Goal: Task Accomplishment & Management: Use online tool/utility

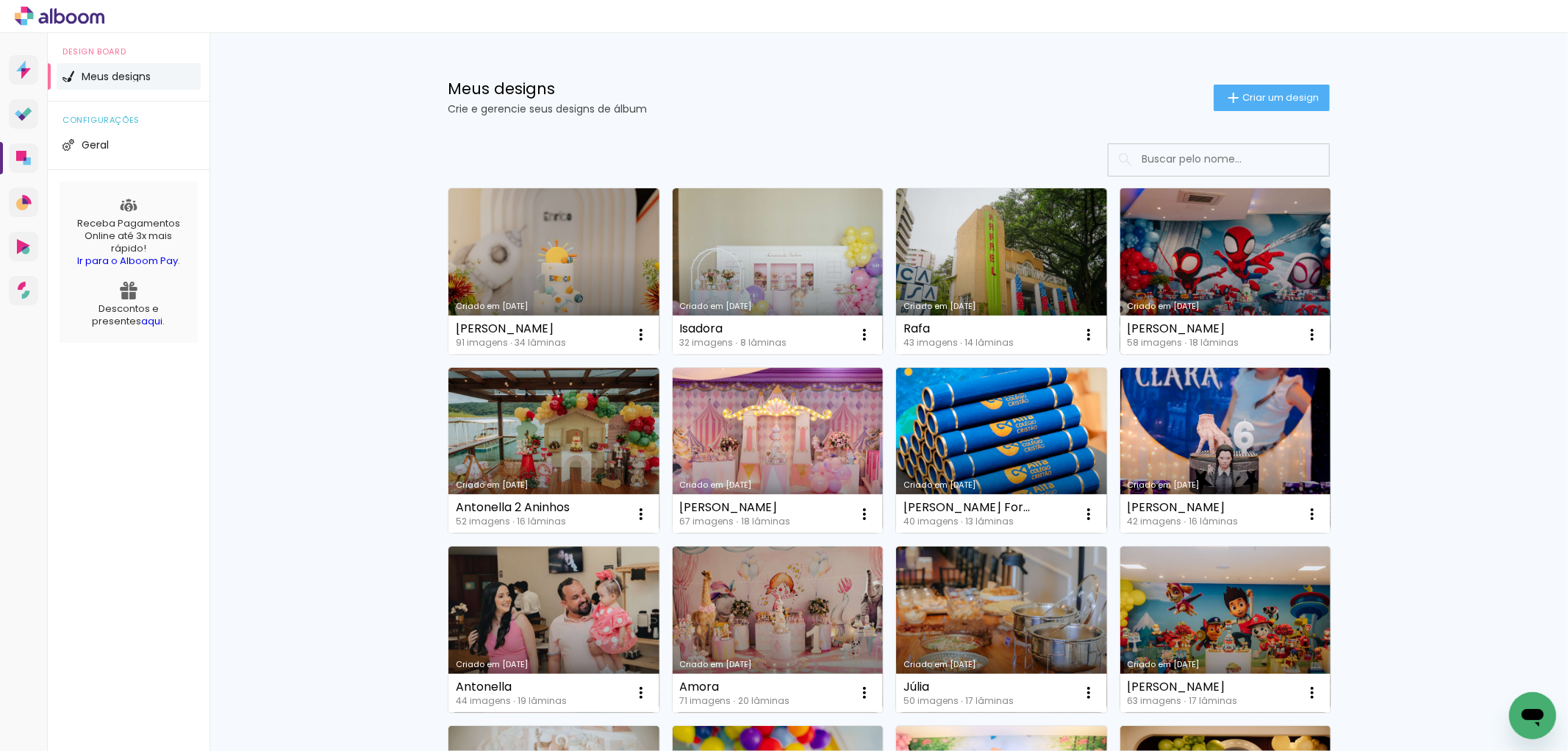
click at [1181, 295] on link "Criado em [DATE]" at bounding box center [1226, 272] width 211 height 167
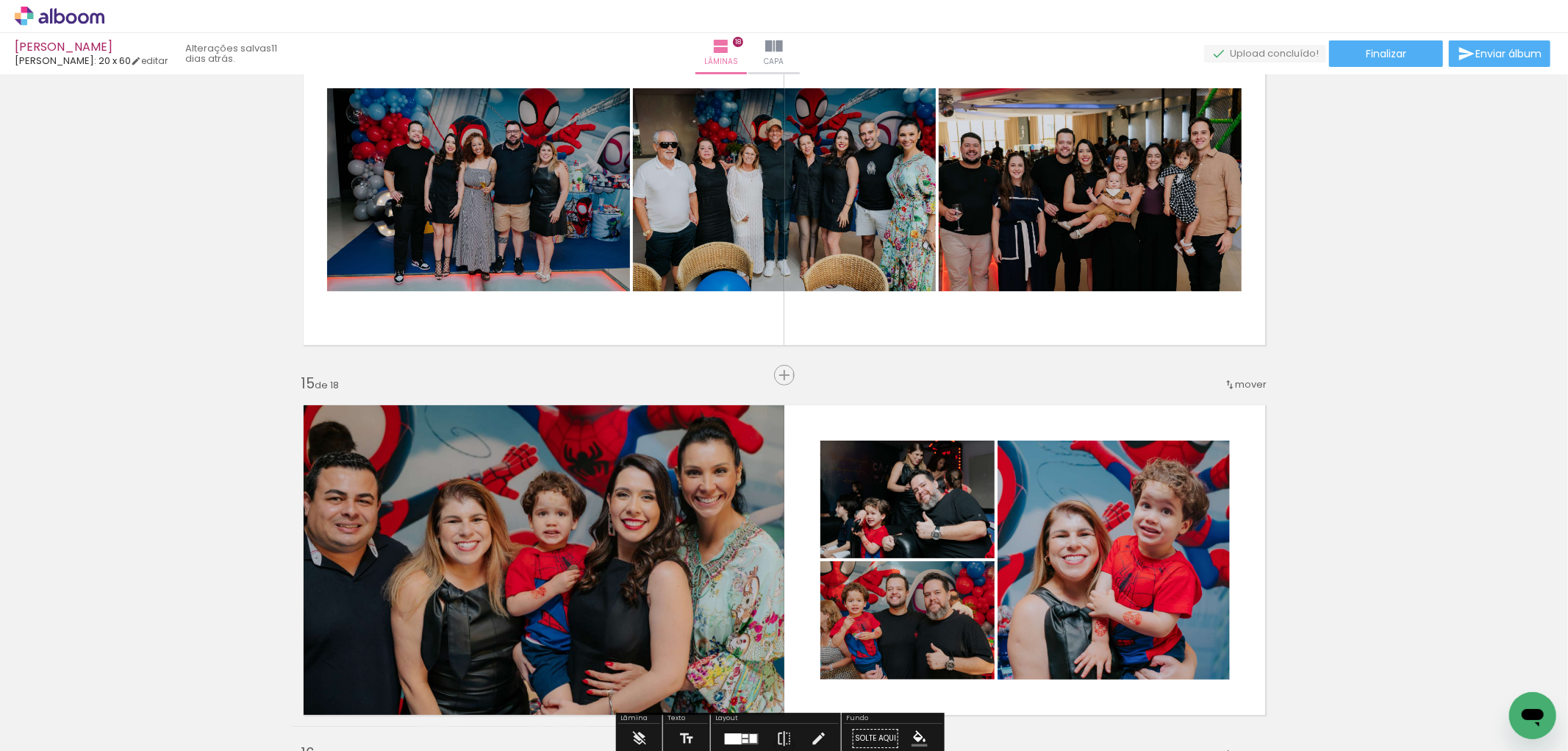
scroll to position [4823, 0]
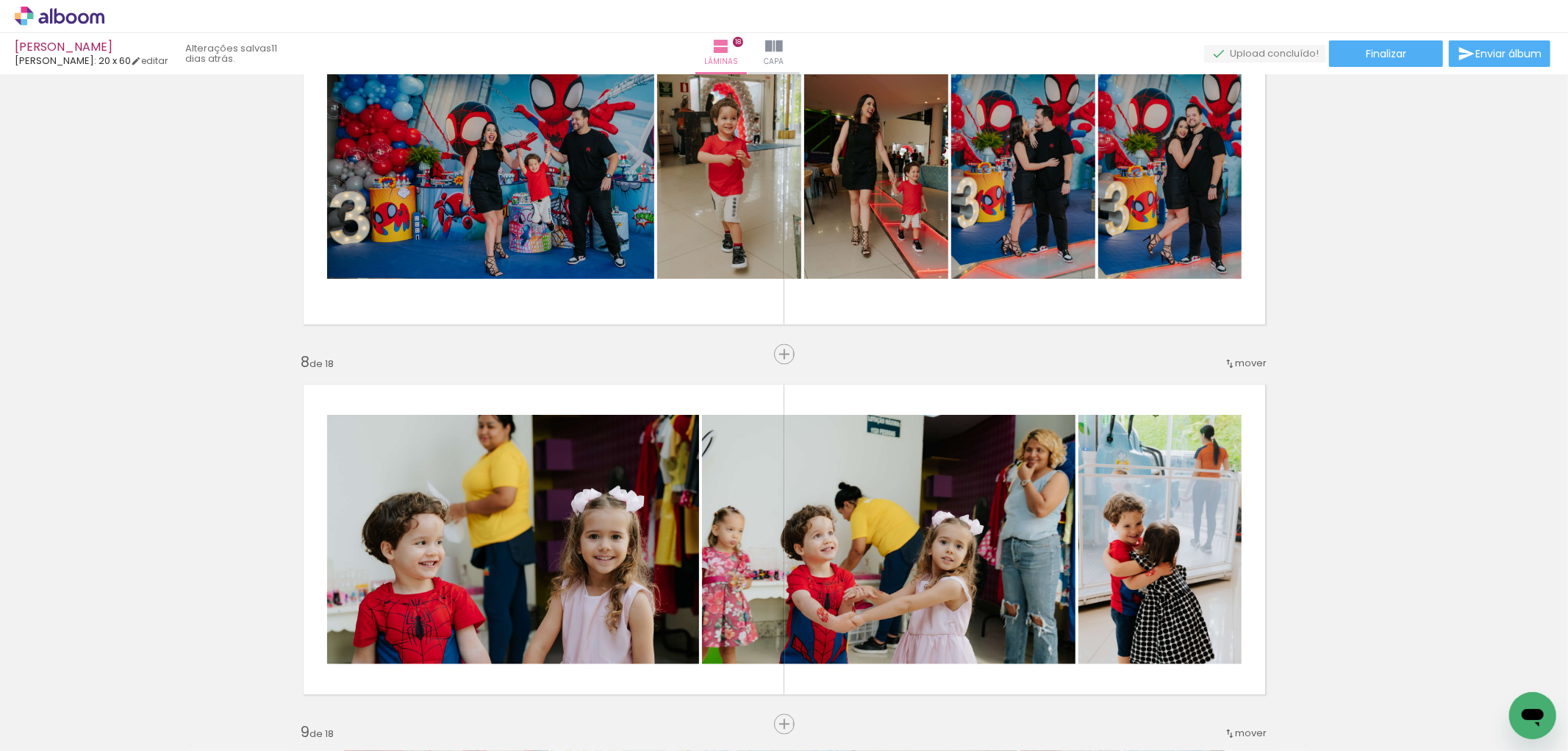
scroll to position [1925, 0]
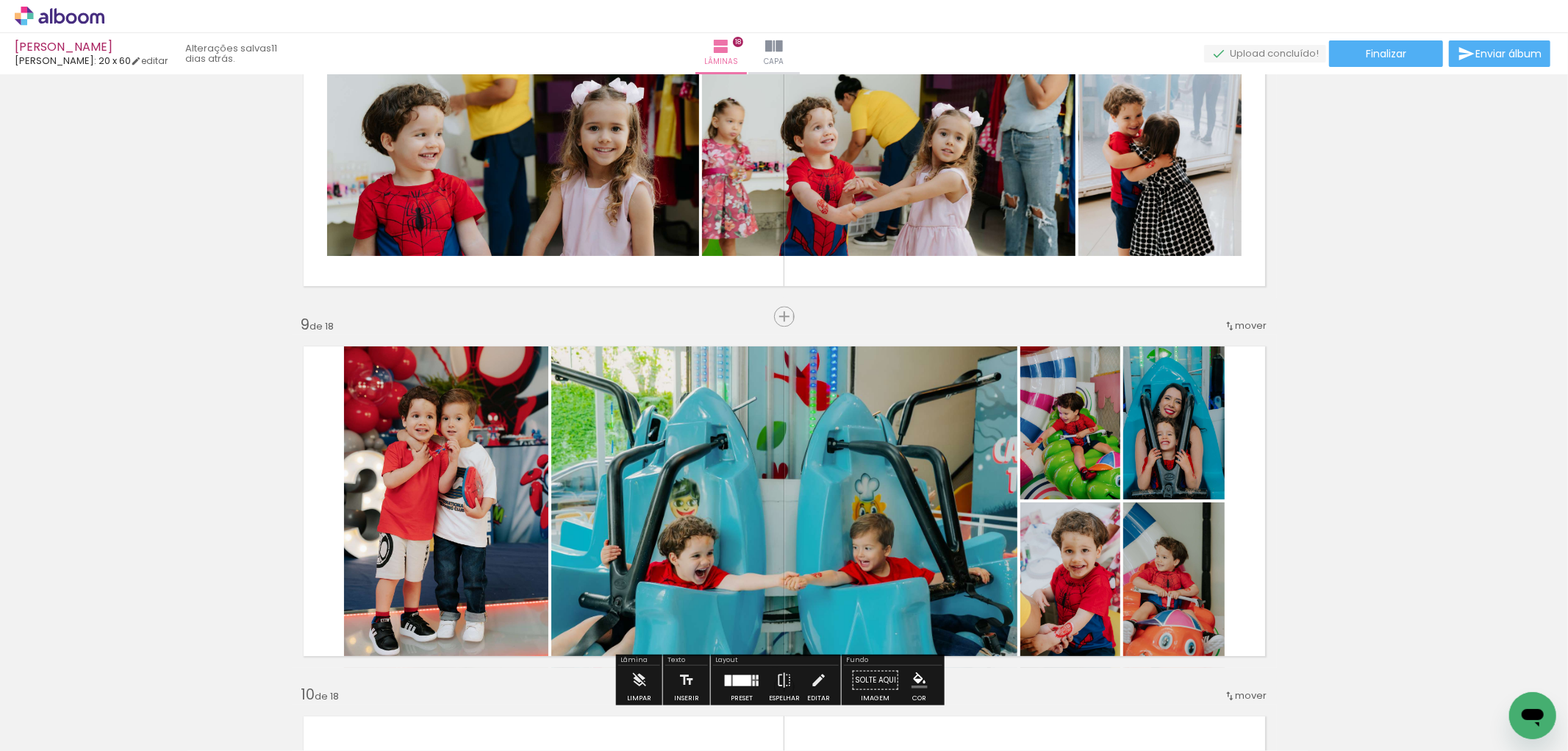
scroll to position [2579, 0]
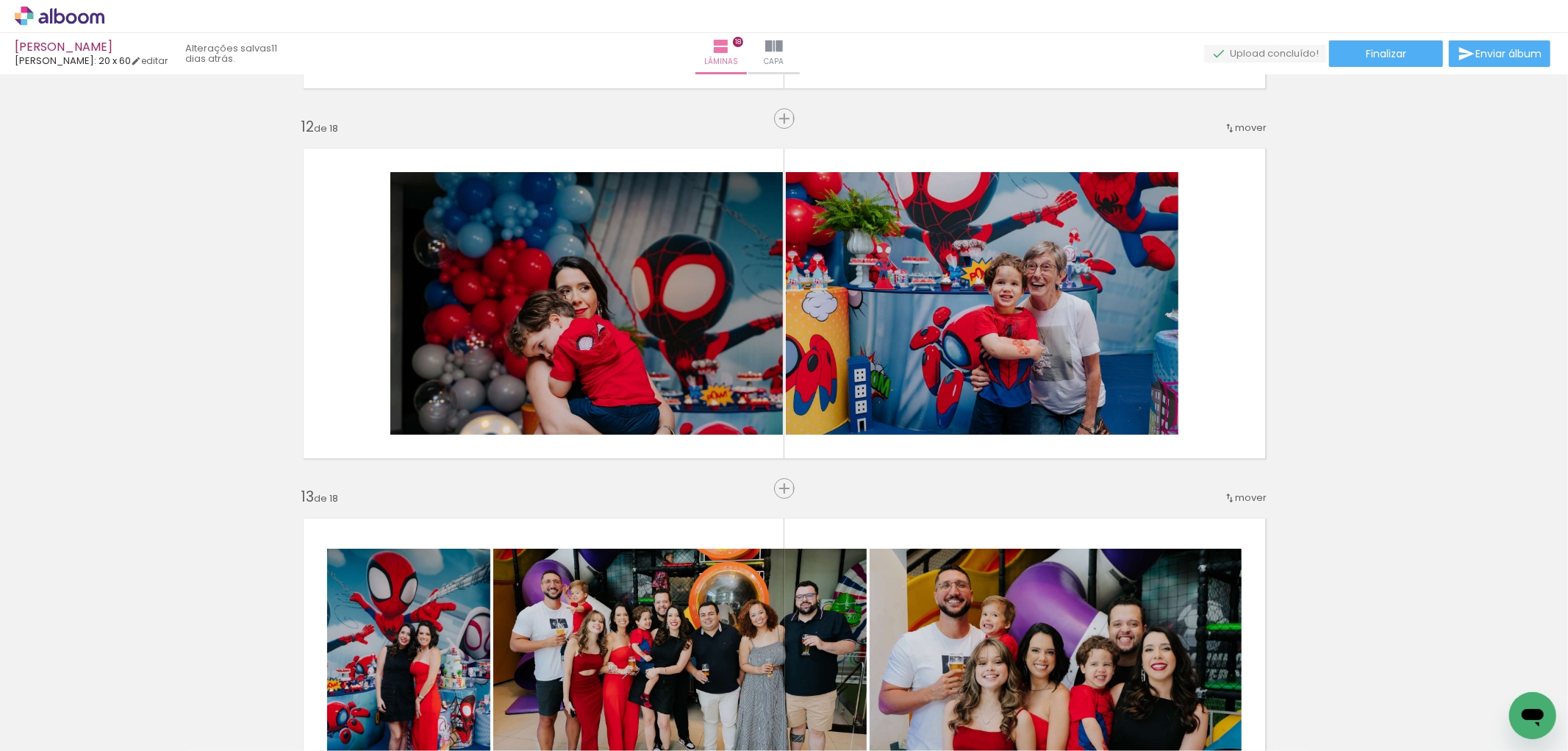
scroll to position [3887, 0]
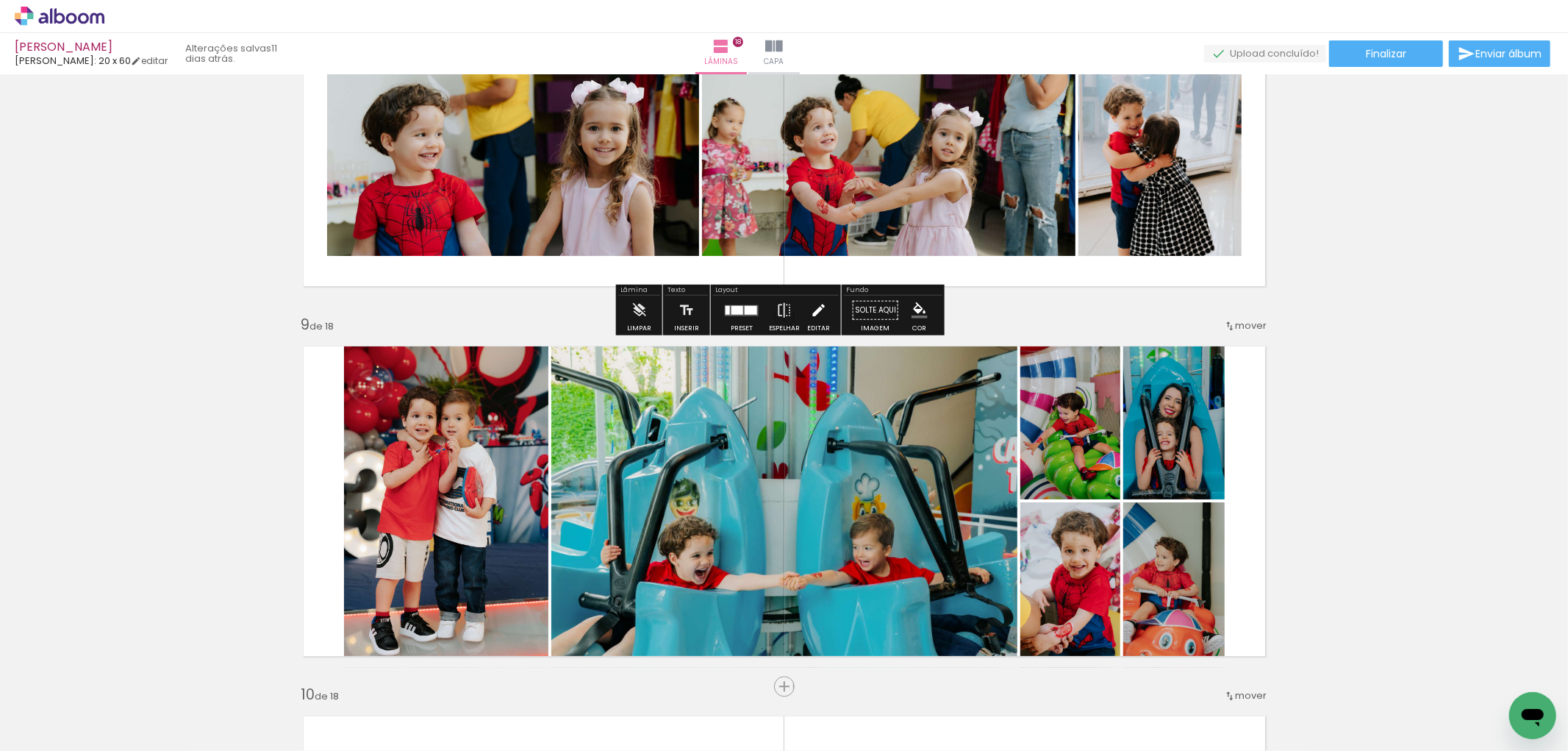
scroll to position [2661, 0]
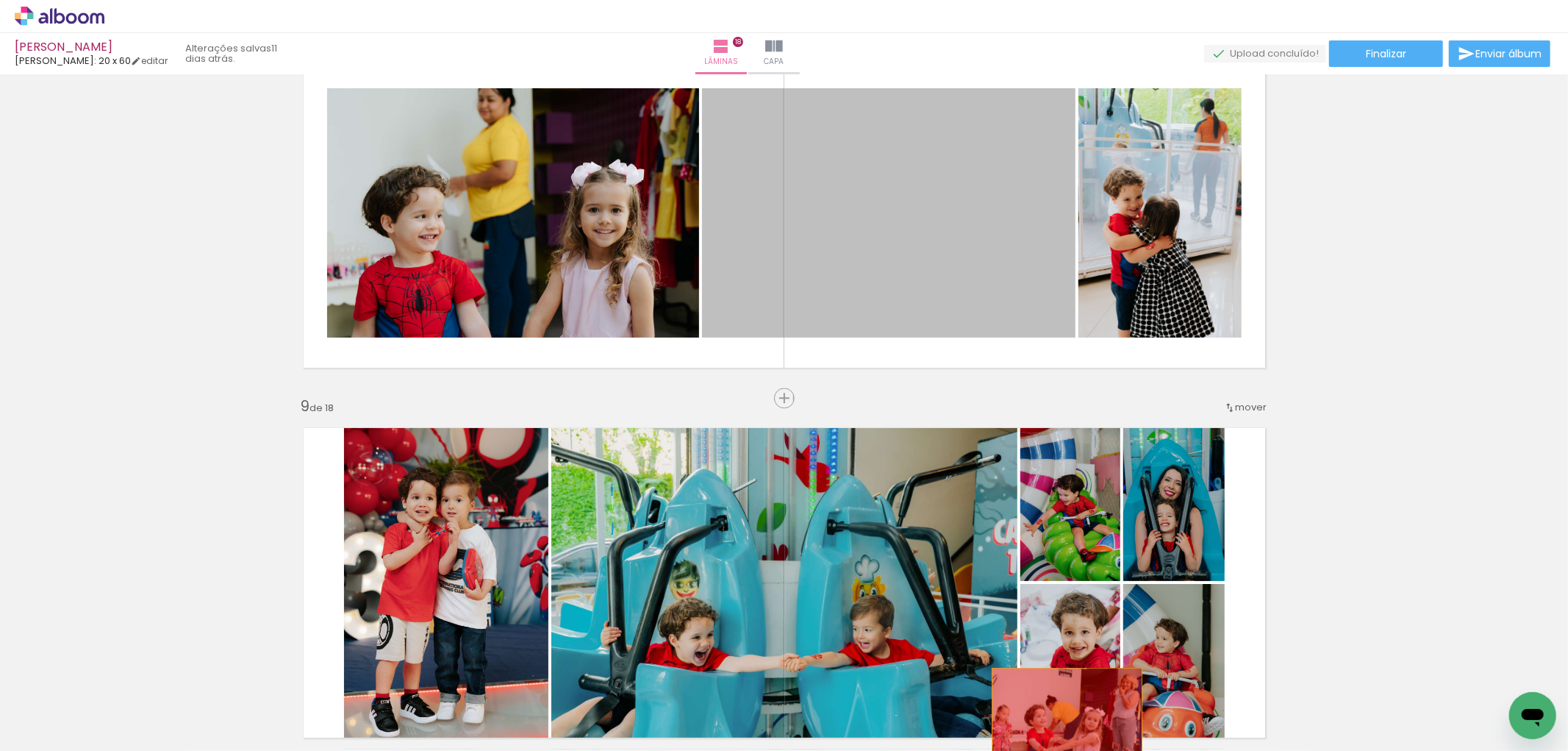
drag, startPoint x: 909, startPoint y: 174, endPoint x: 1061, endPoint y: 718, distance: 564.8
click at [1061, 718] on quentale-workspace at bounding box center [784, 375] width 1568 height 751
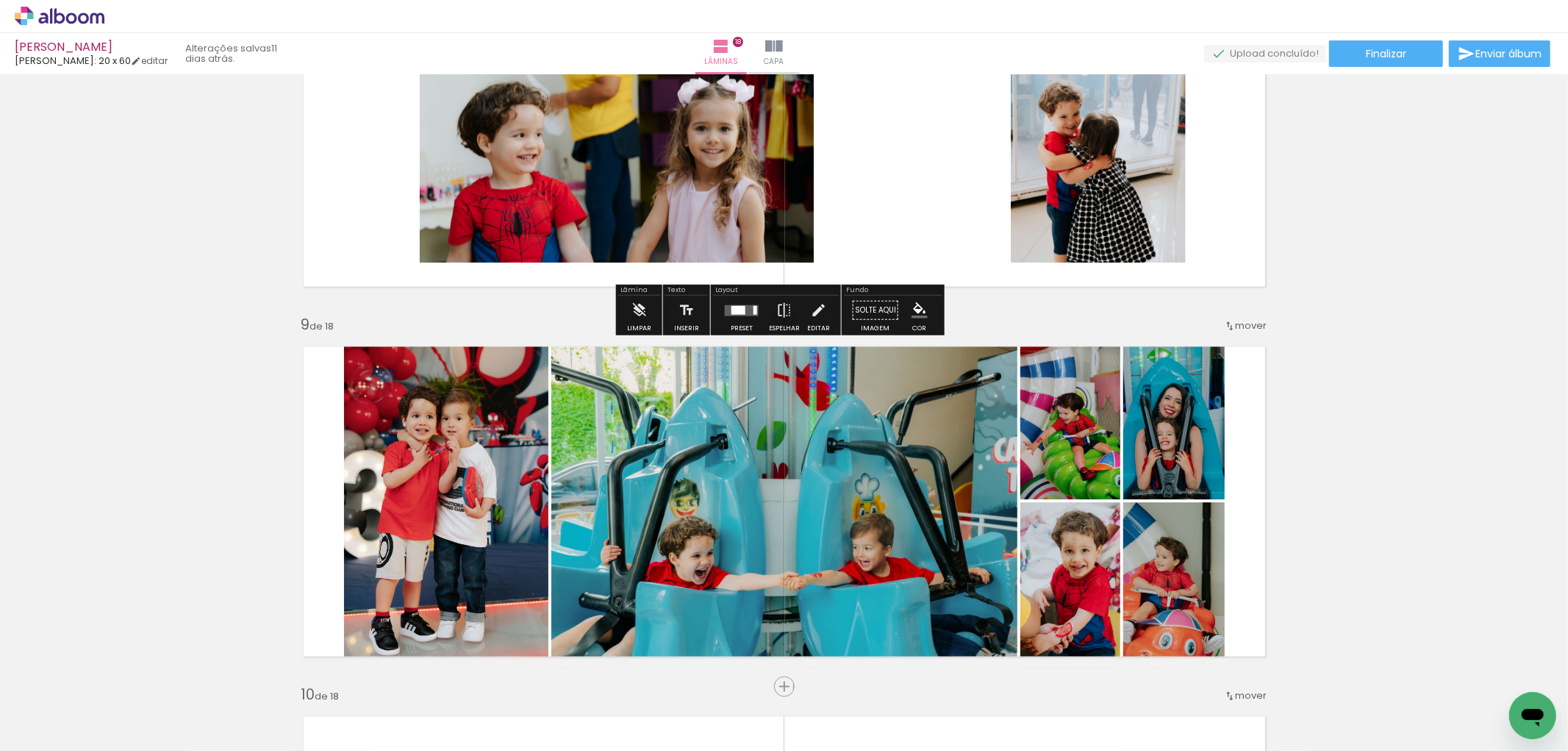
scroll to position [2825, 0]
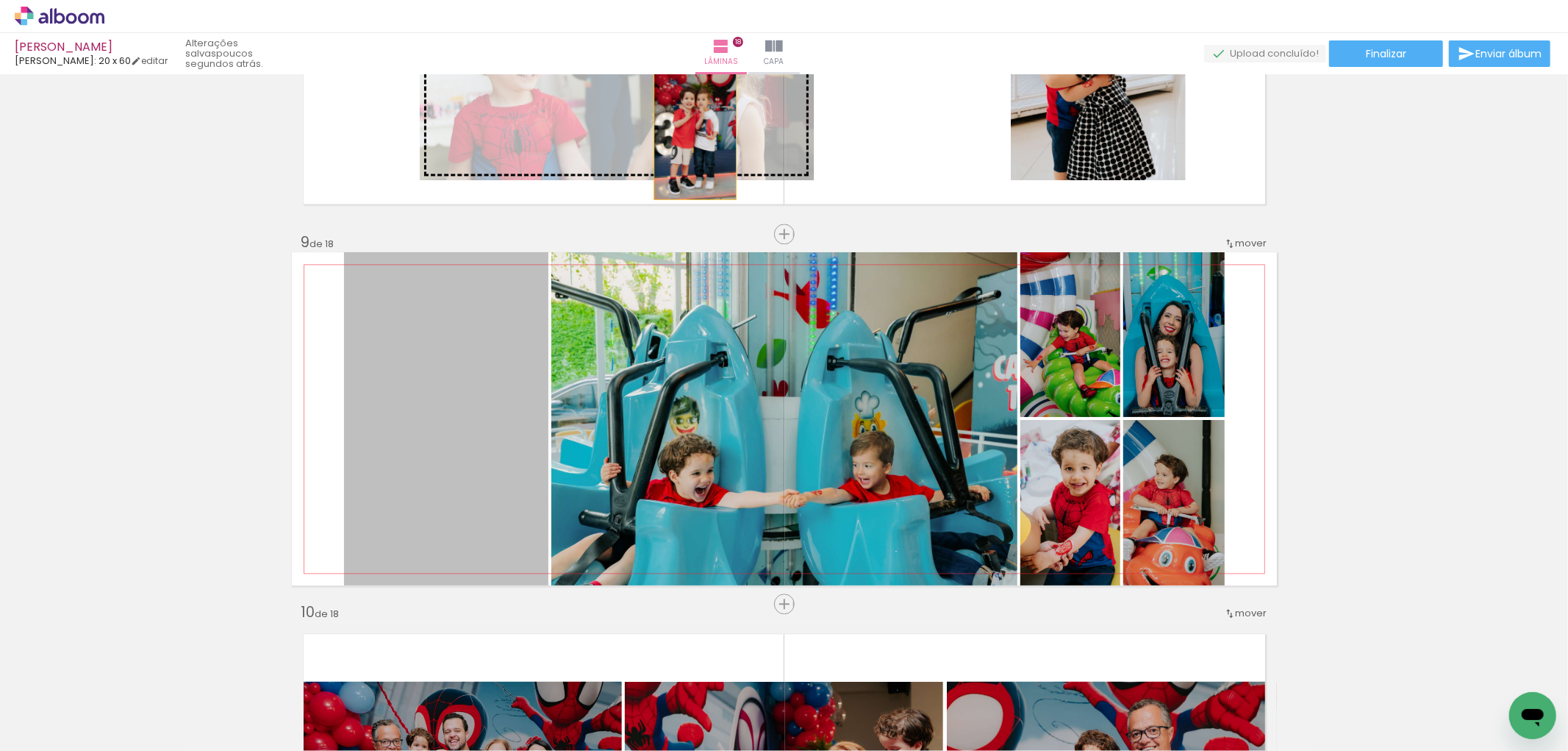
drag, startPoint x: 393, startPoint y: 444, endPoint x: 689, endPoint y: 132, distance: 430.1
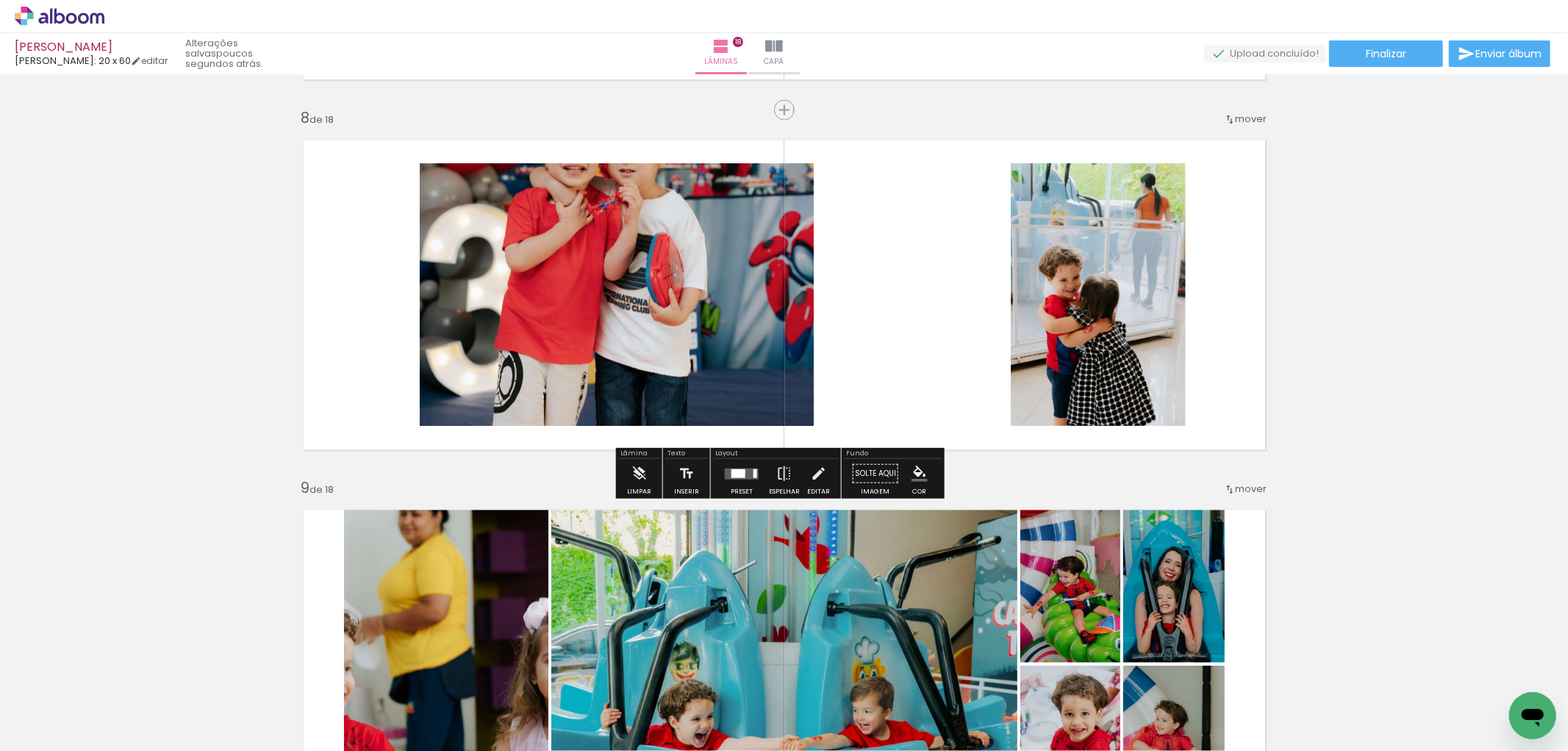
scroll to position [2742, 0]
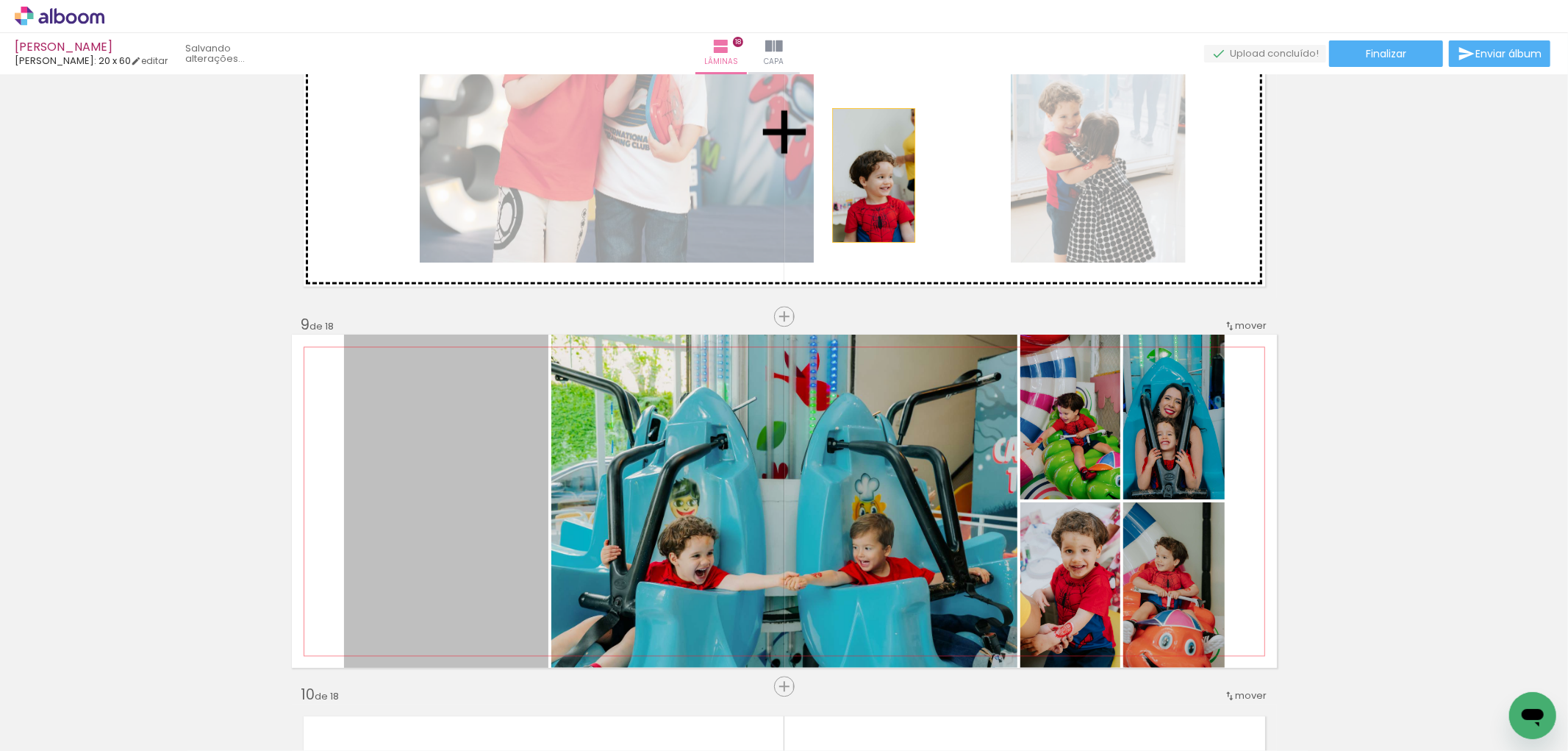
drag, startPoint x: 398, startPoint y: 541, endPoint x: 868, endPoint y: 173, distance: 596.9
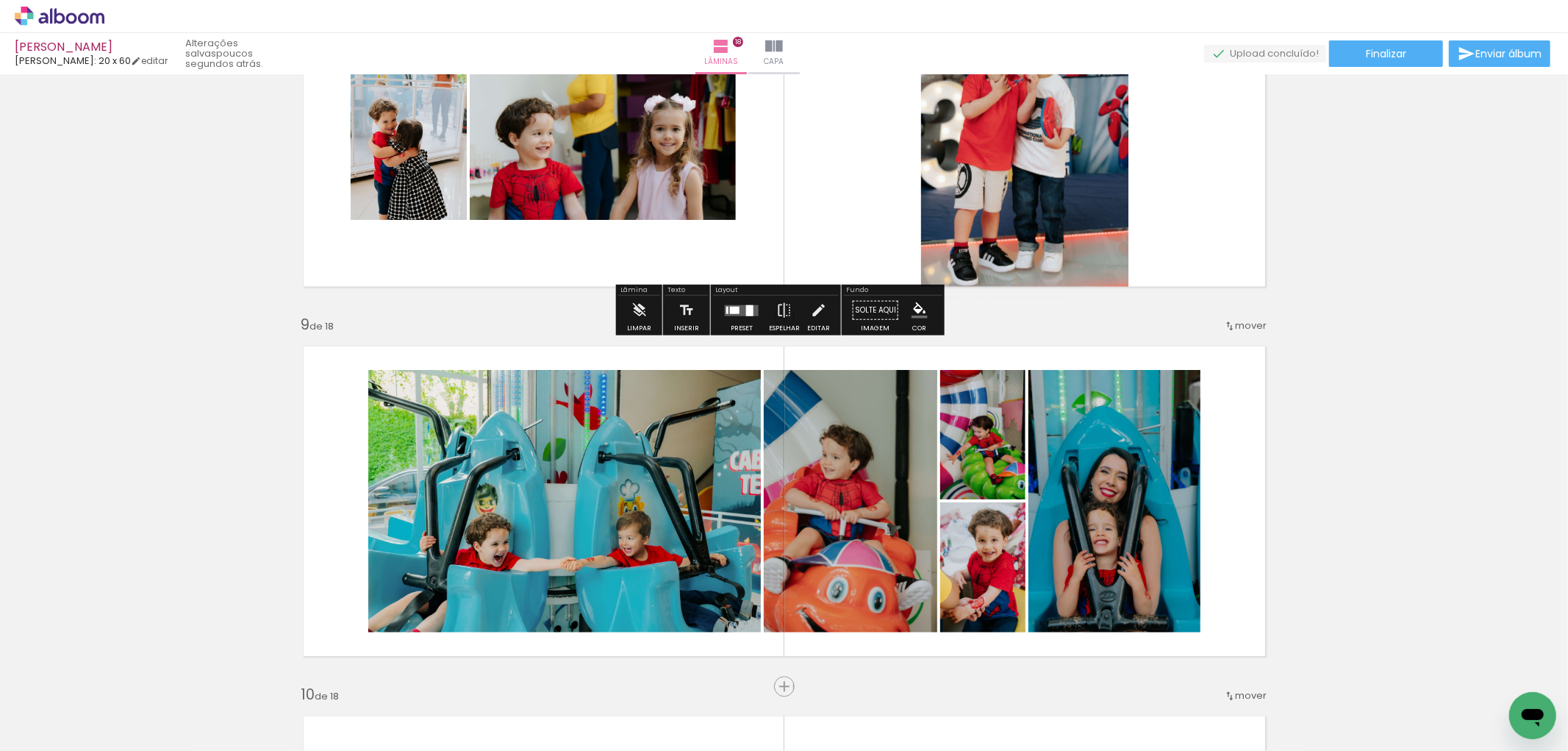
scroll to position [2579, 0]
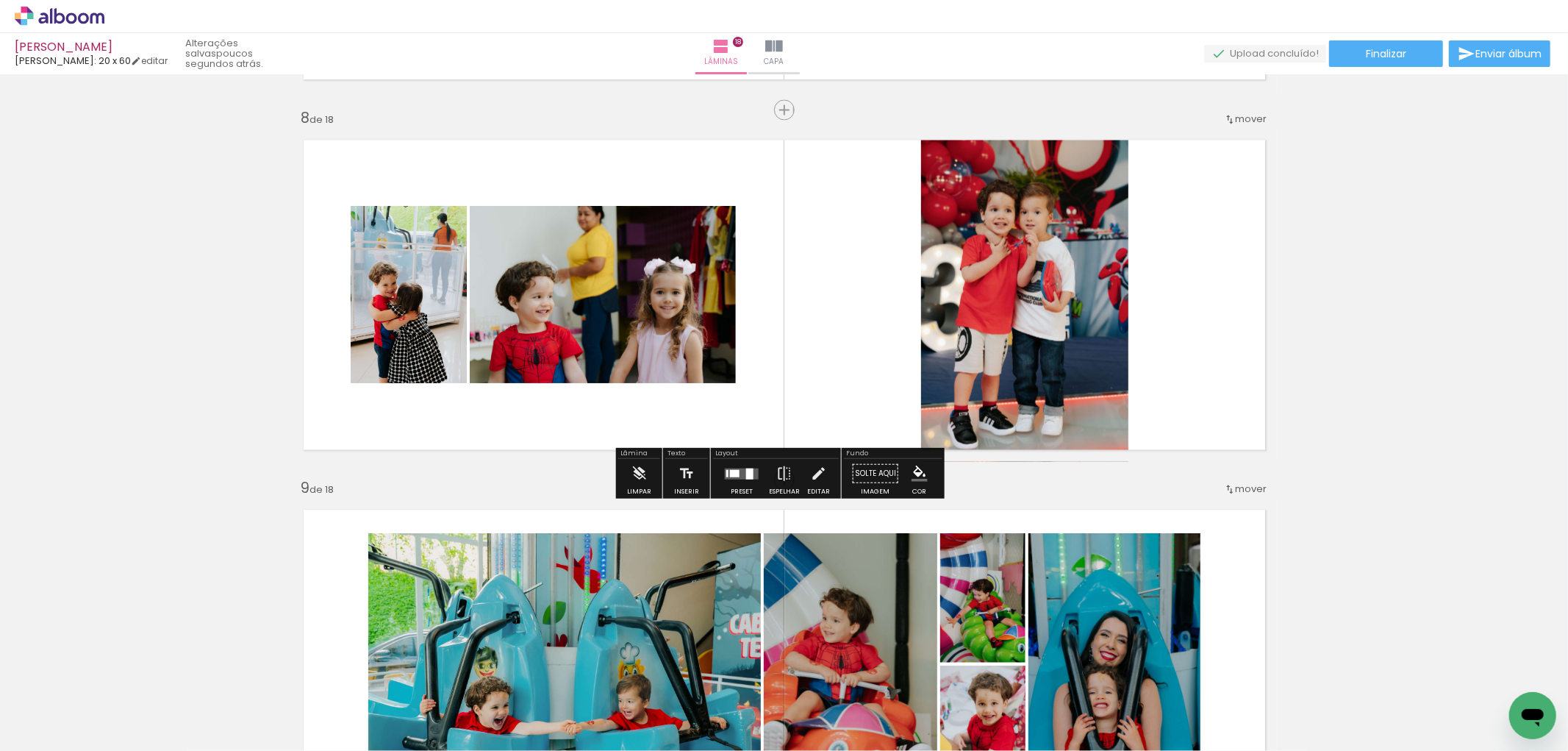
click at [747, 475] on div at bounding box center [750, 473] width 8 height 11
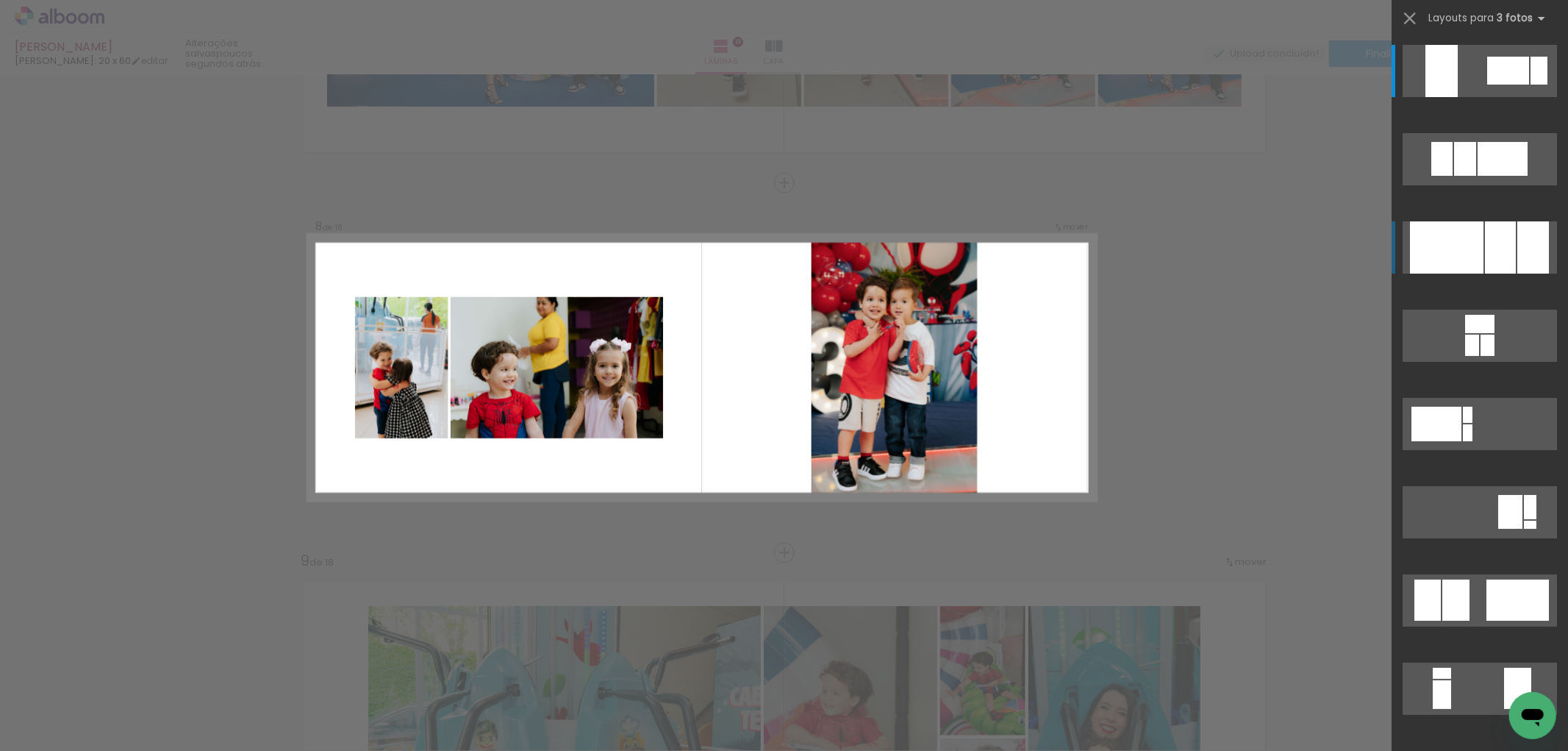
scroll to position [2506, 0]
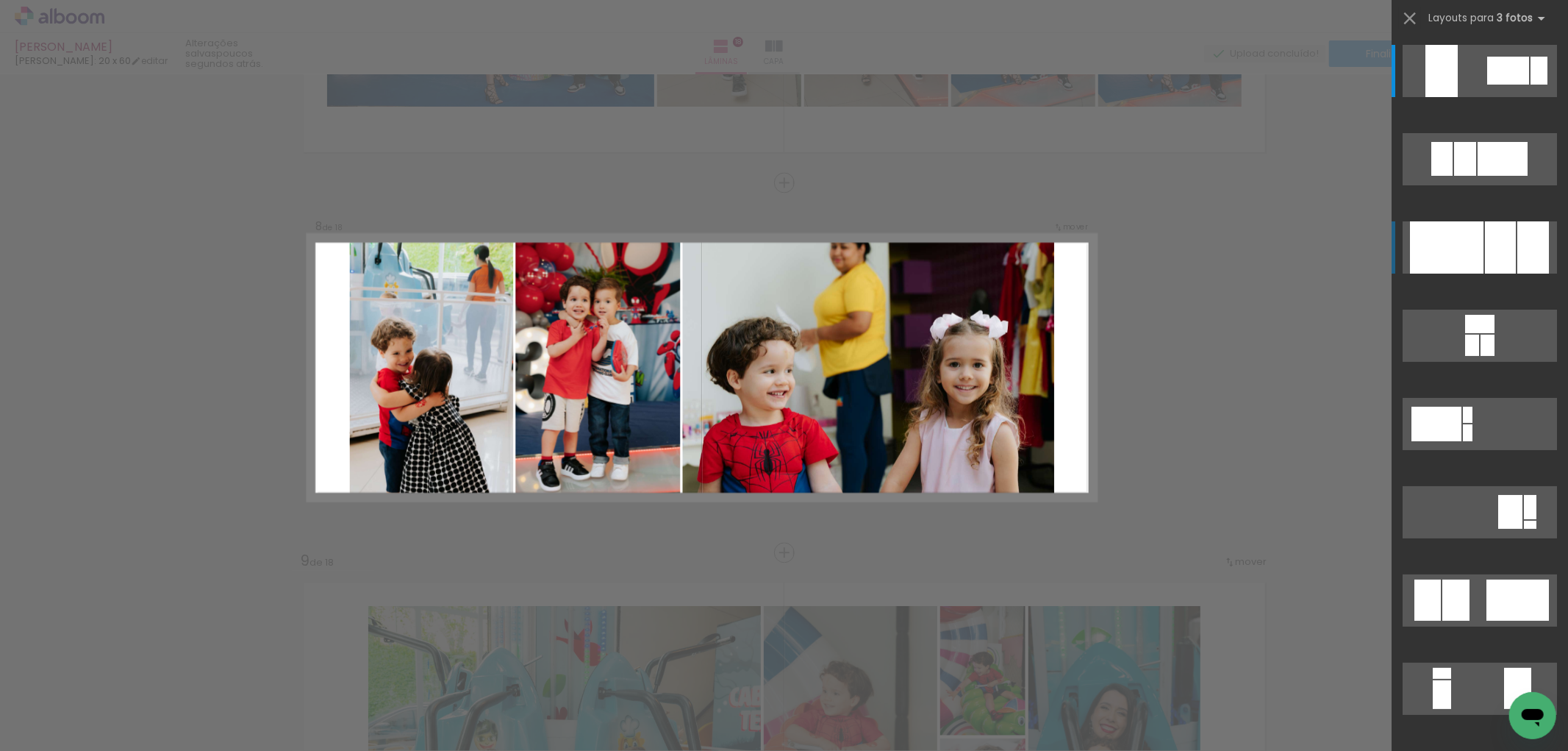
click at [1485, 240] on div at bounding box center [1500, 247] width 31 height 53
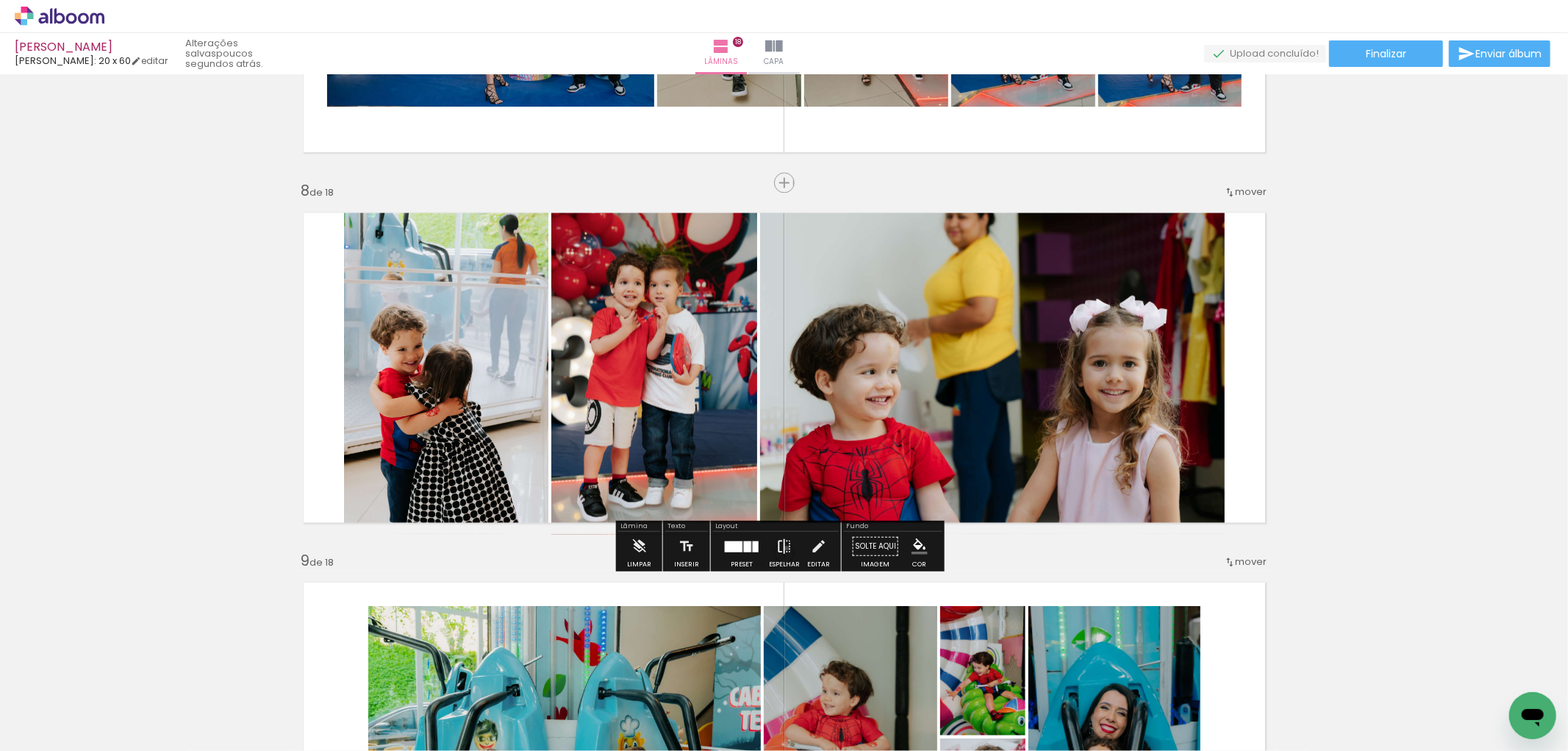
click at [784, 547] on iron-icon at bounding box center [784, 546] width 16 height 30
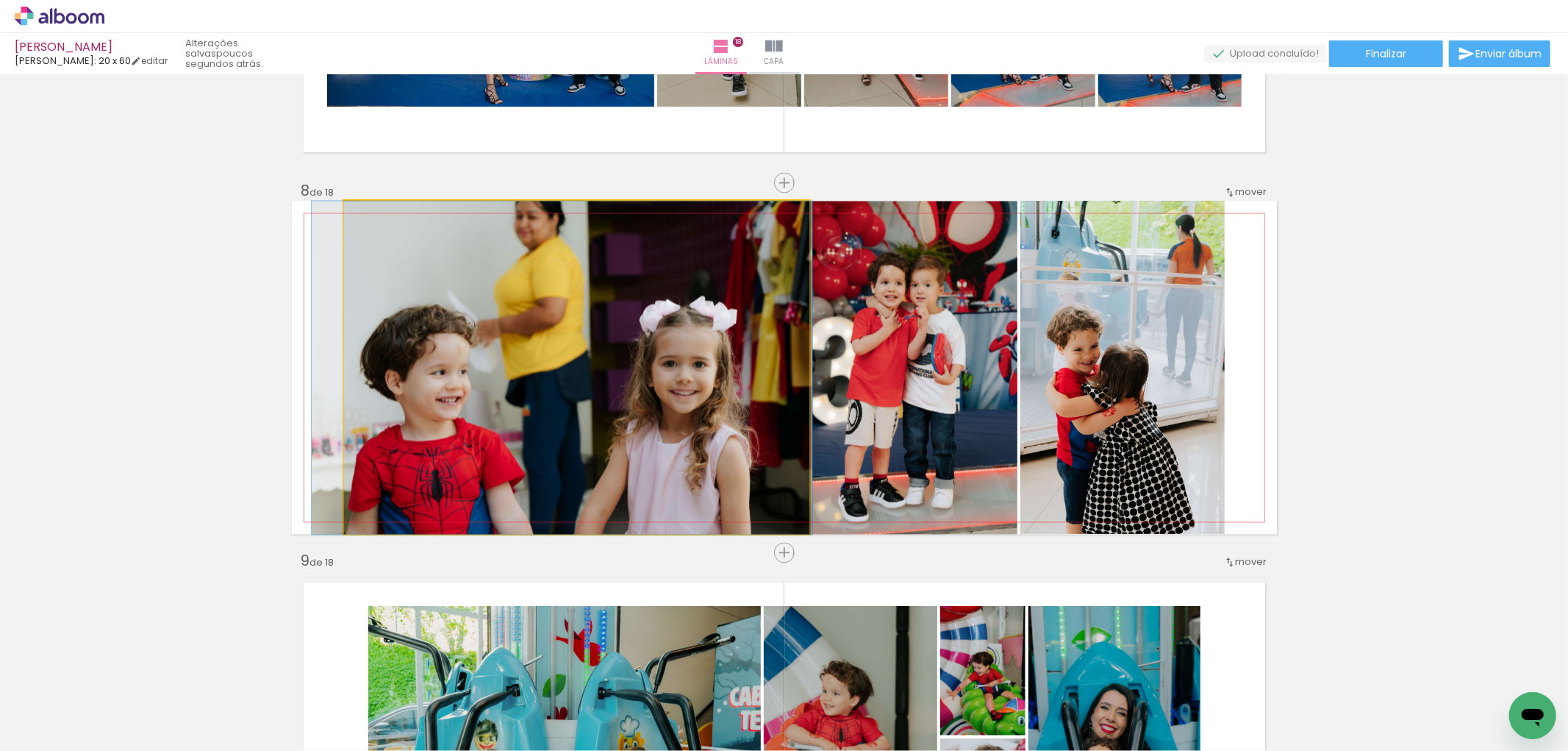
drag, startPoint x: 712, startPoint y: 386, endPoint x: 697, endPoint y: 334, distance: 54.1
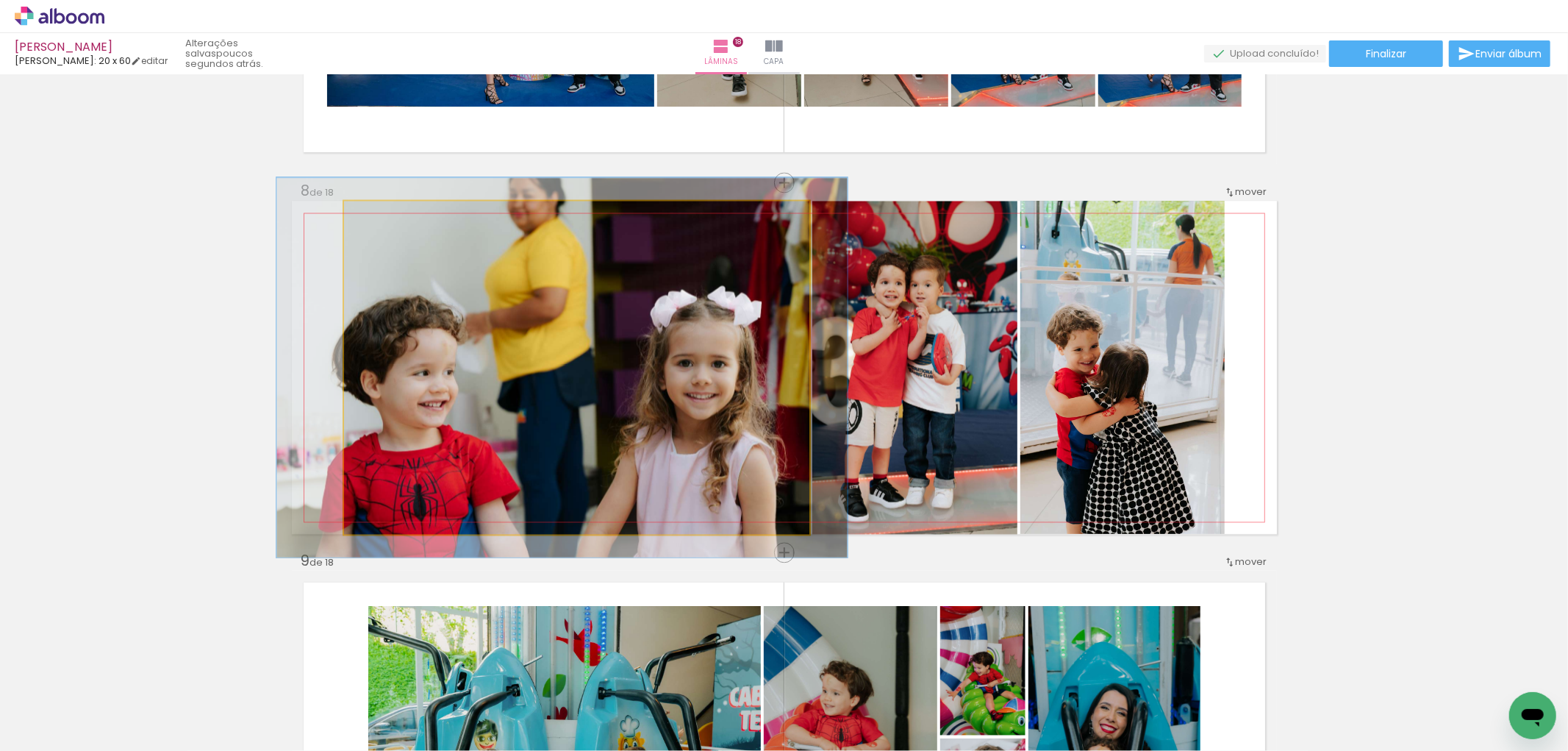
drag, startPoint x: 393, startPoint y: 219, endPoint x: 430, endPoint y: 287, distance: 77.4
type paper-slider "121"
click at [388, 219] on div at bounding box center [407, 216] width 57 height 24
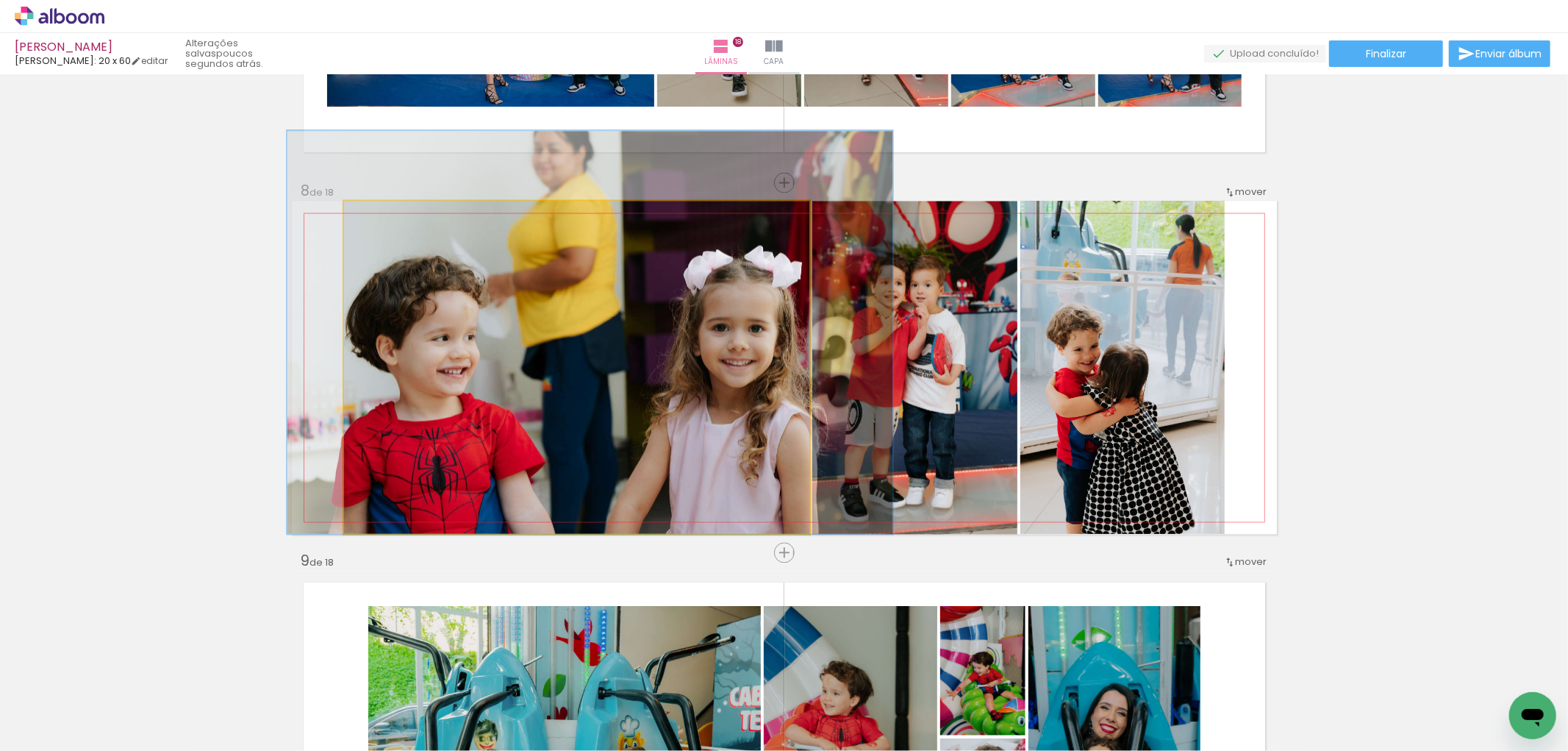
drag, startPoint x: 519, startPoint y: 418, endPoint x: 546, endPoint y: 355, distance: 68.5
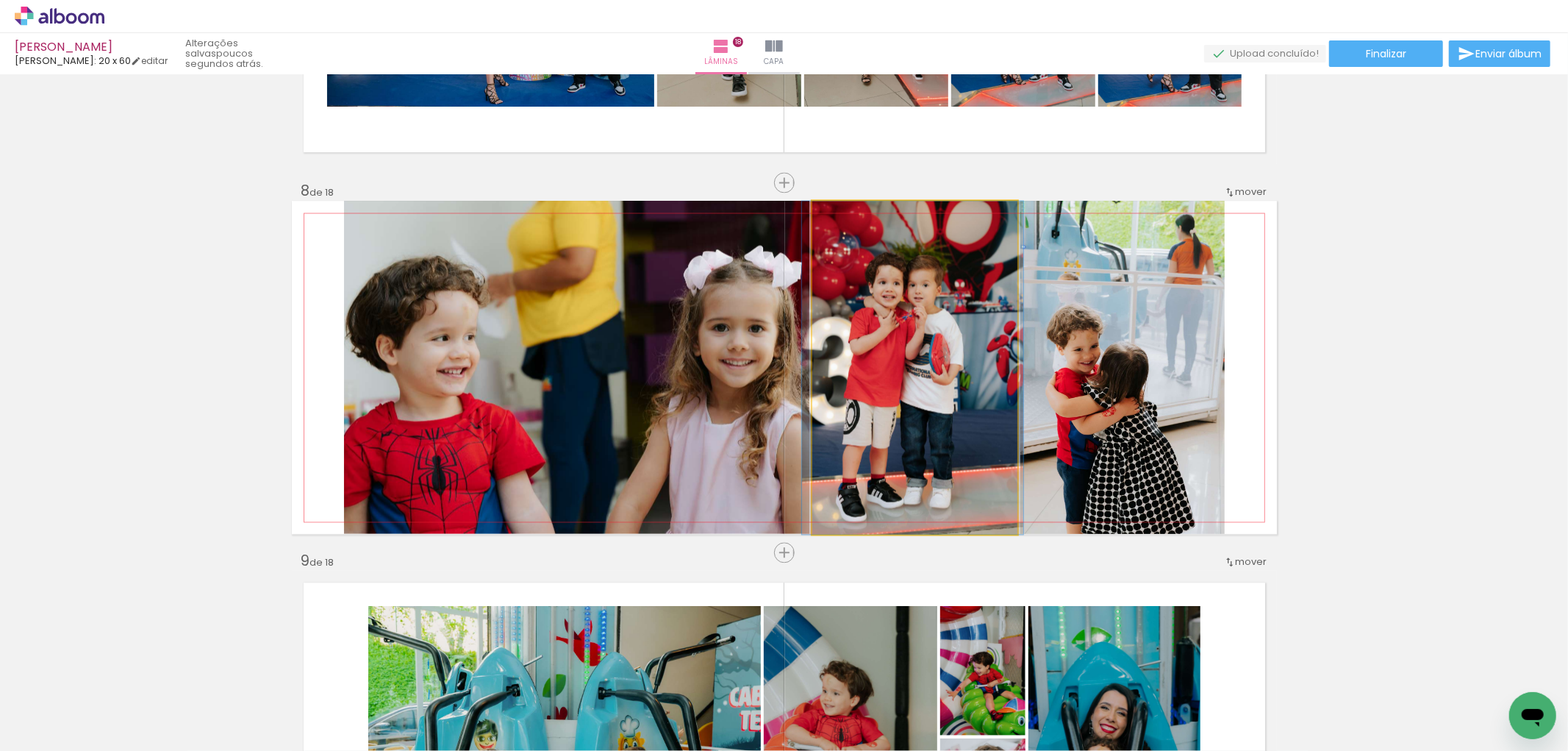
drag, startPoint x: 932, startPoint y: 387, endPoint x: 930, endPoint y: 377, distance: 10.2
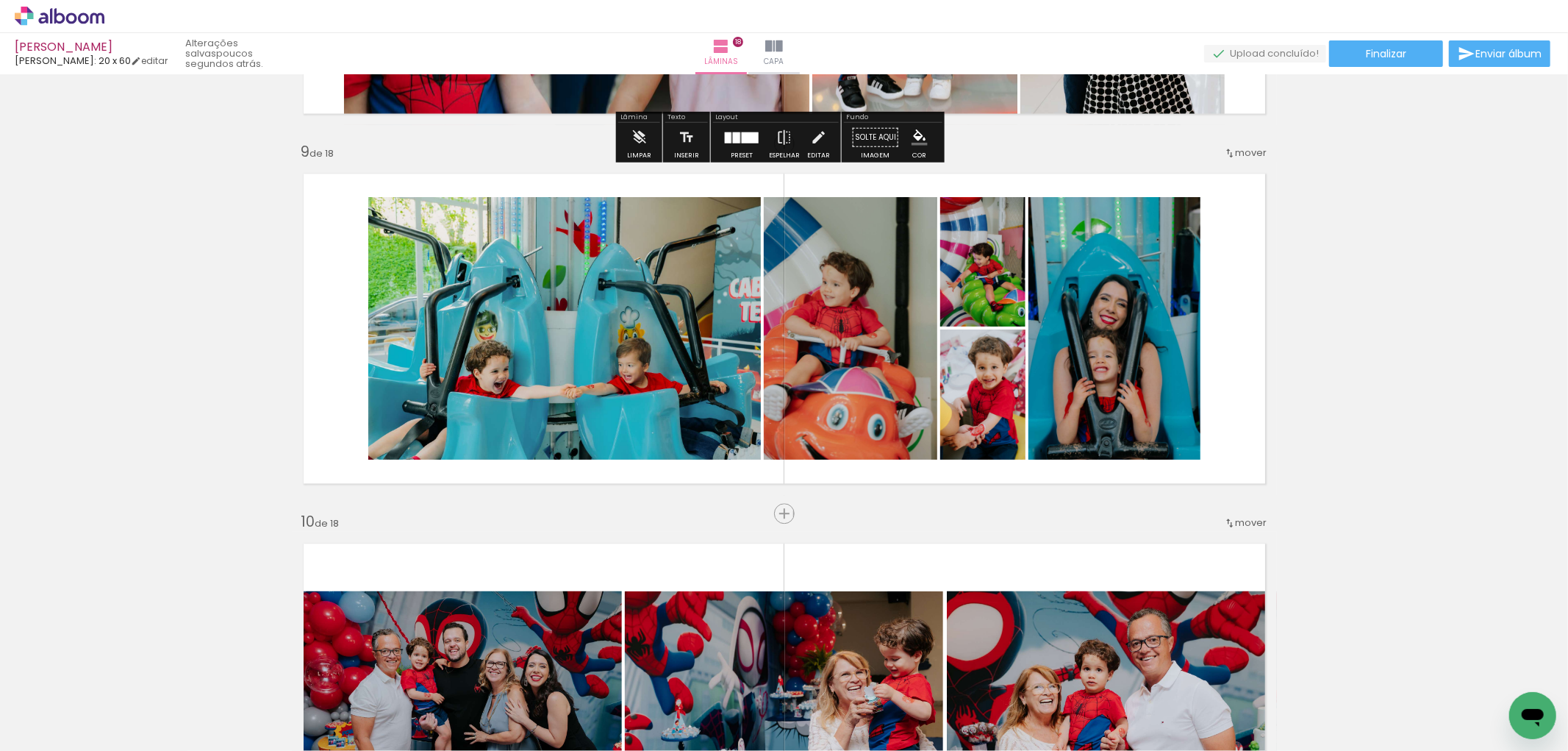
scroll to position [2834, 0]
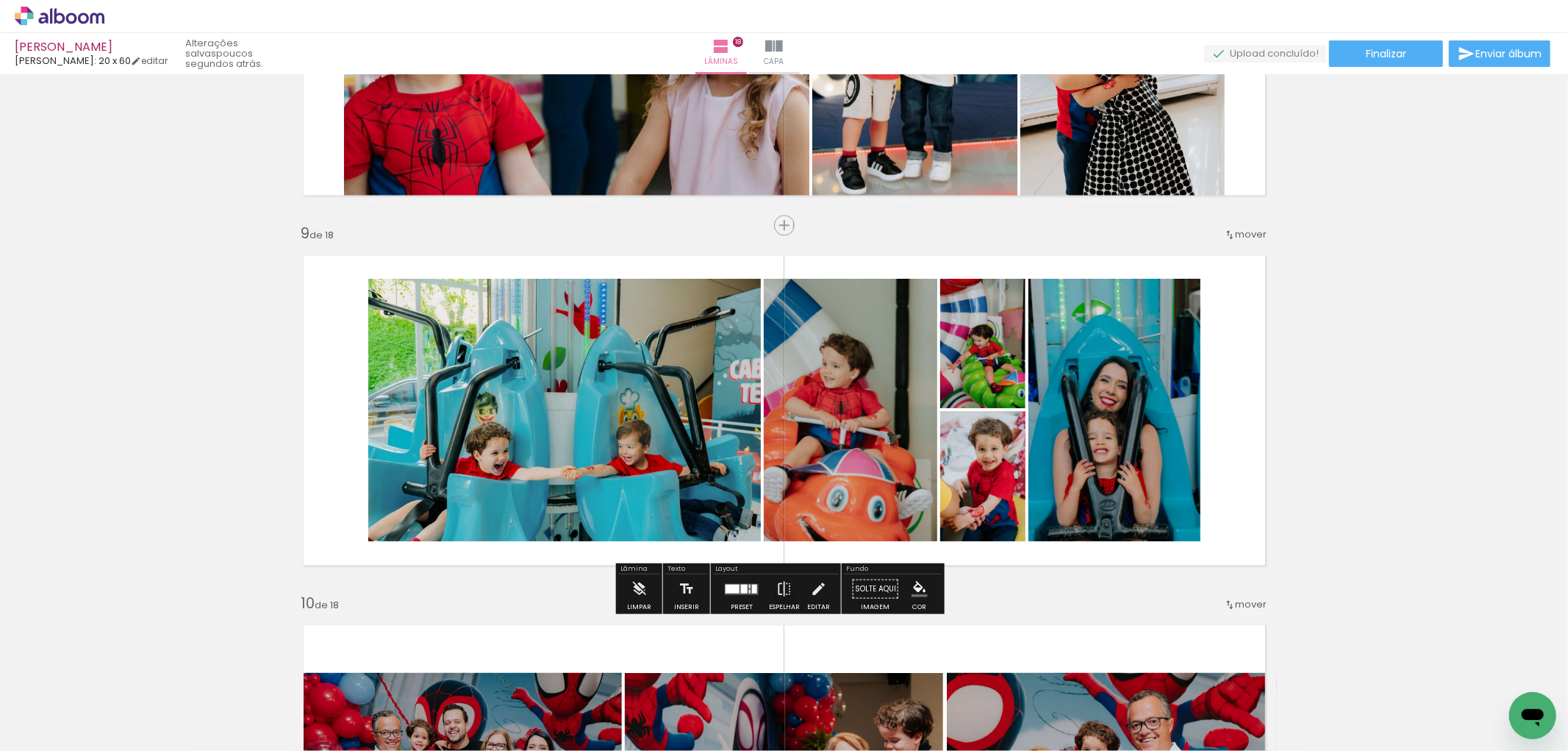
click at [732, 597] on div at bounding box center [741, 588] width 40 height 30
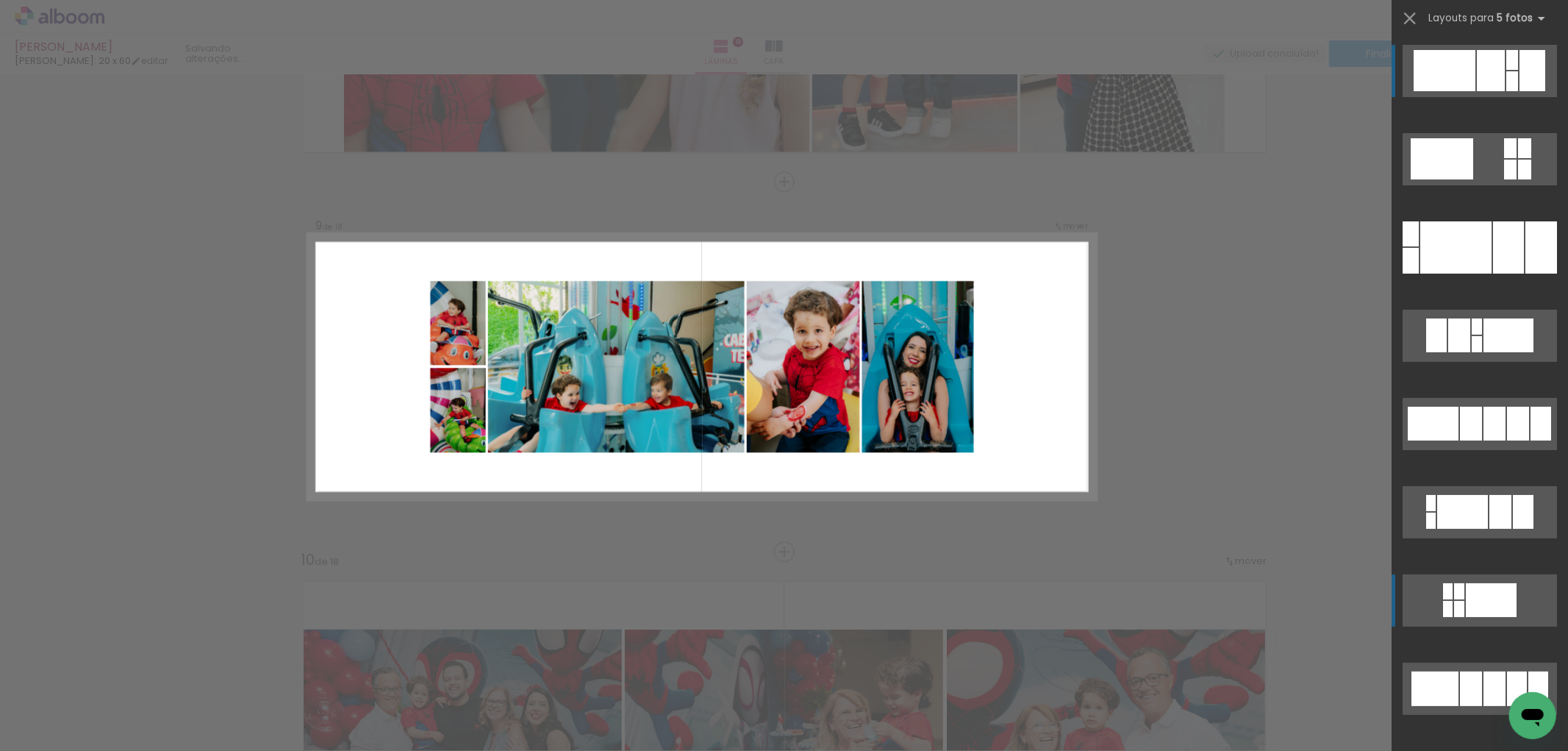
scroll to position [81, 0]
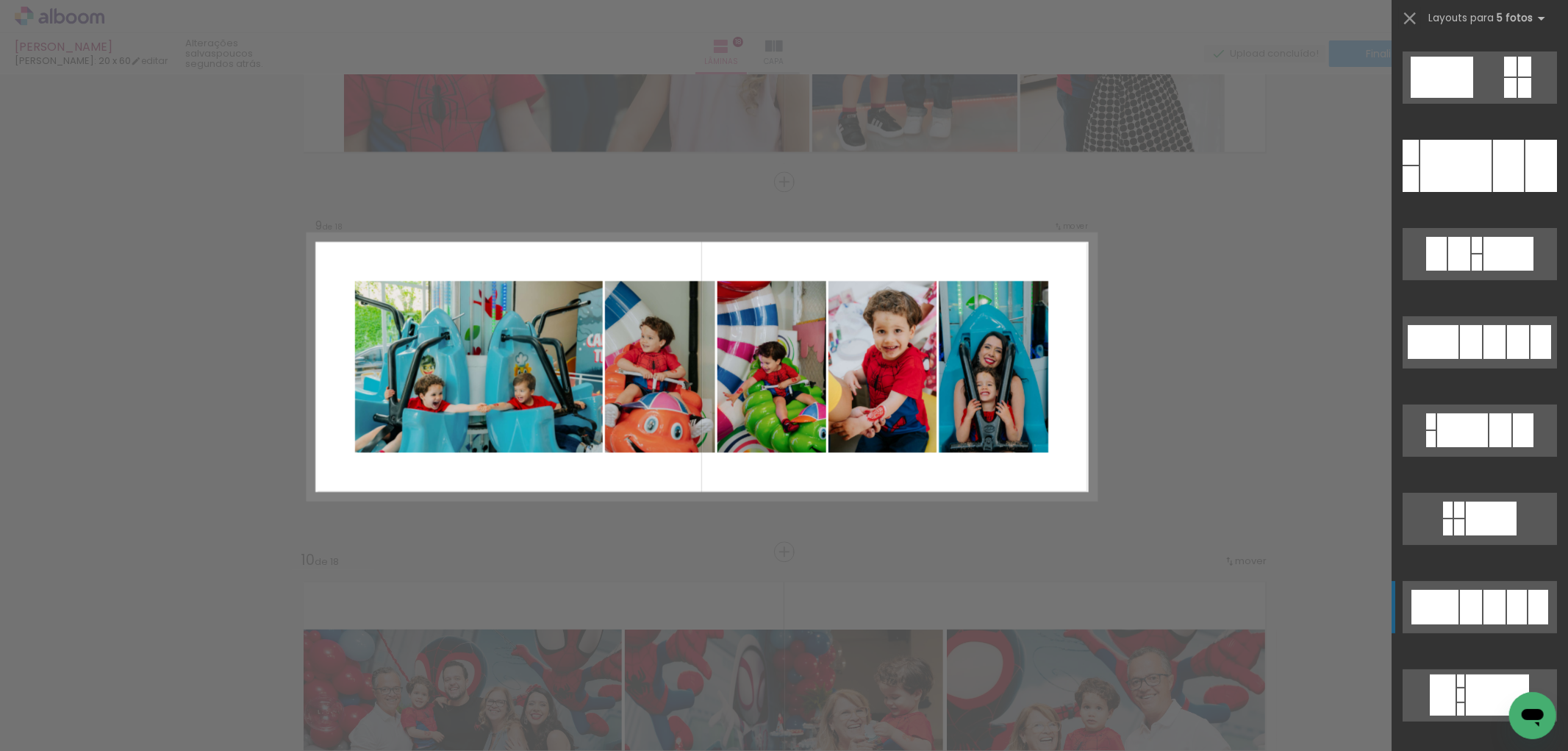
click at [1464, 600] on div at bounding box center [1471, 606] width 22 height 34
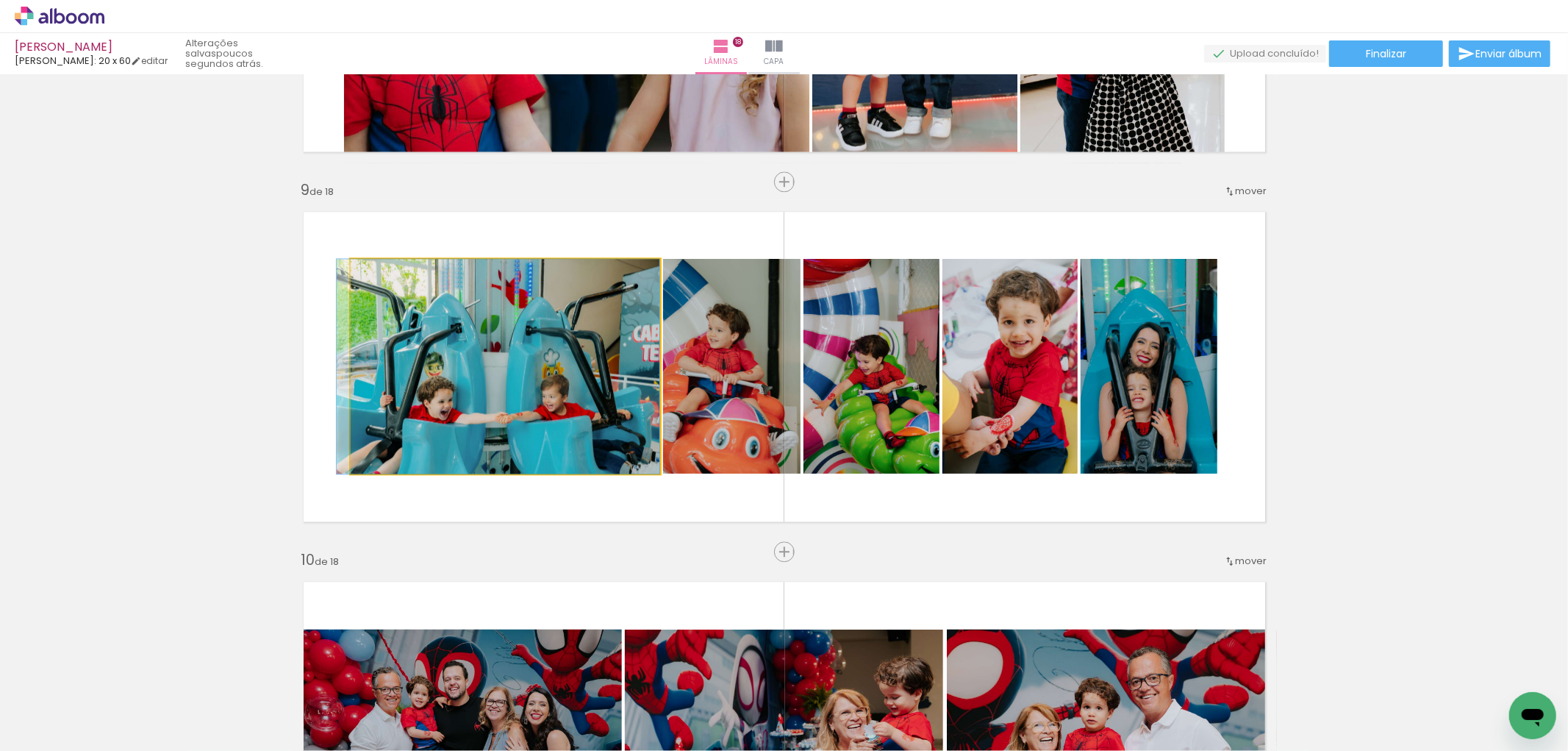
drag, startPoint x: 603, startPoint y: 389, endPoint x: 589, endPoint y: 383, distance: 15.2
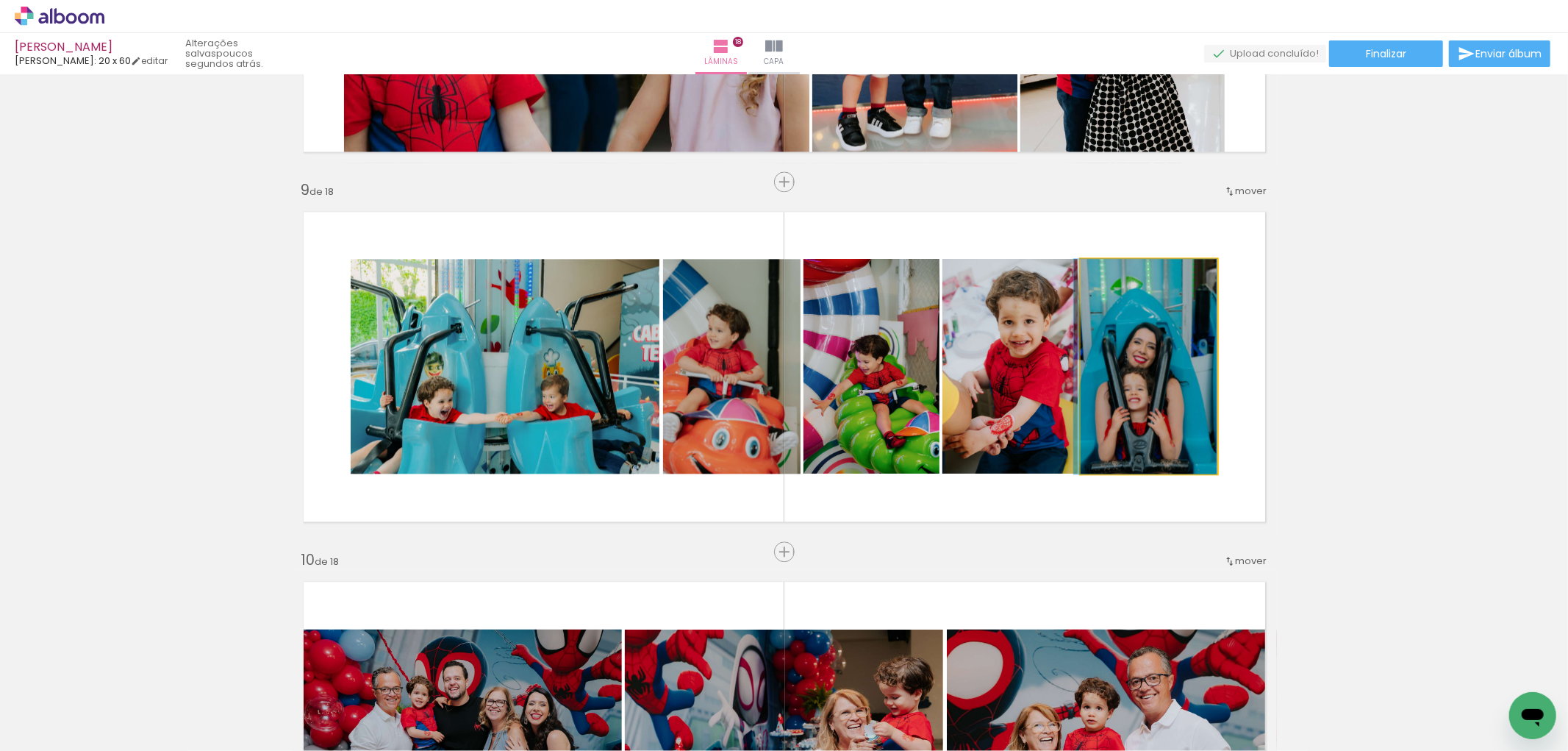
drag, startPoint x: 1165, startPoint y: 355, endPoint x: 1157, endPoint y: 347, distance: 11.3
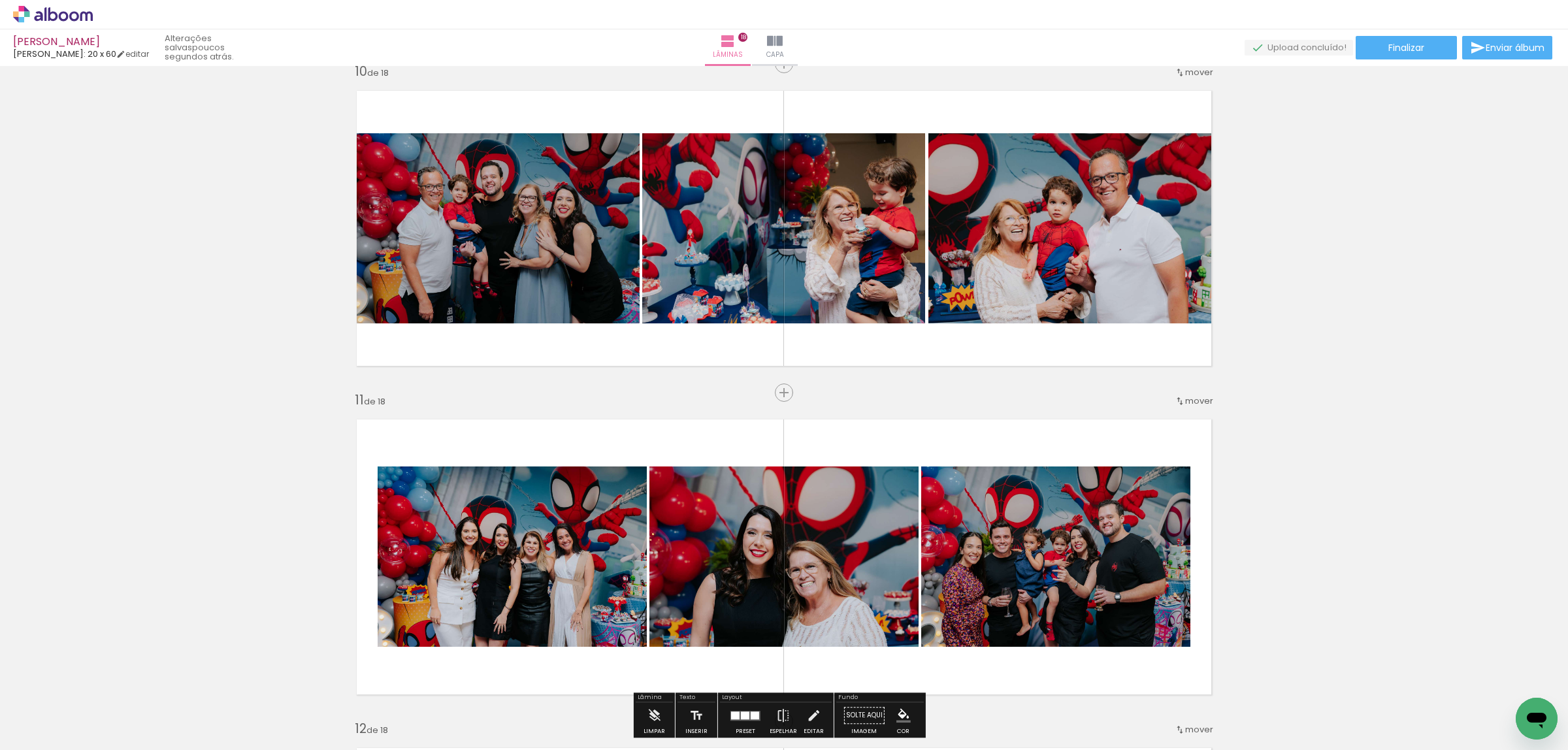
scroll to position [3063, 0]
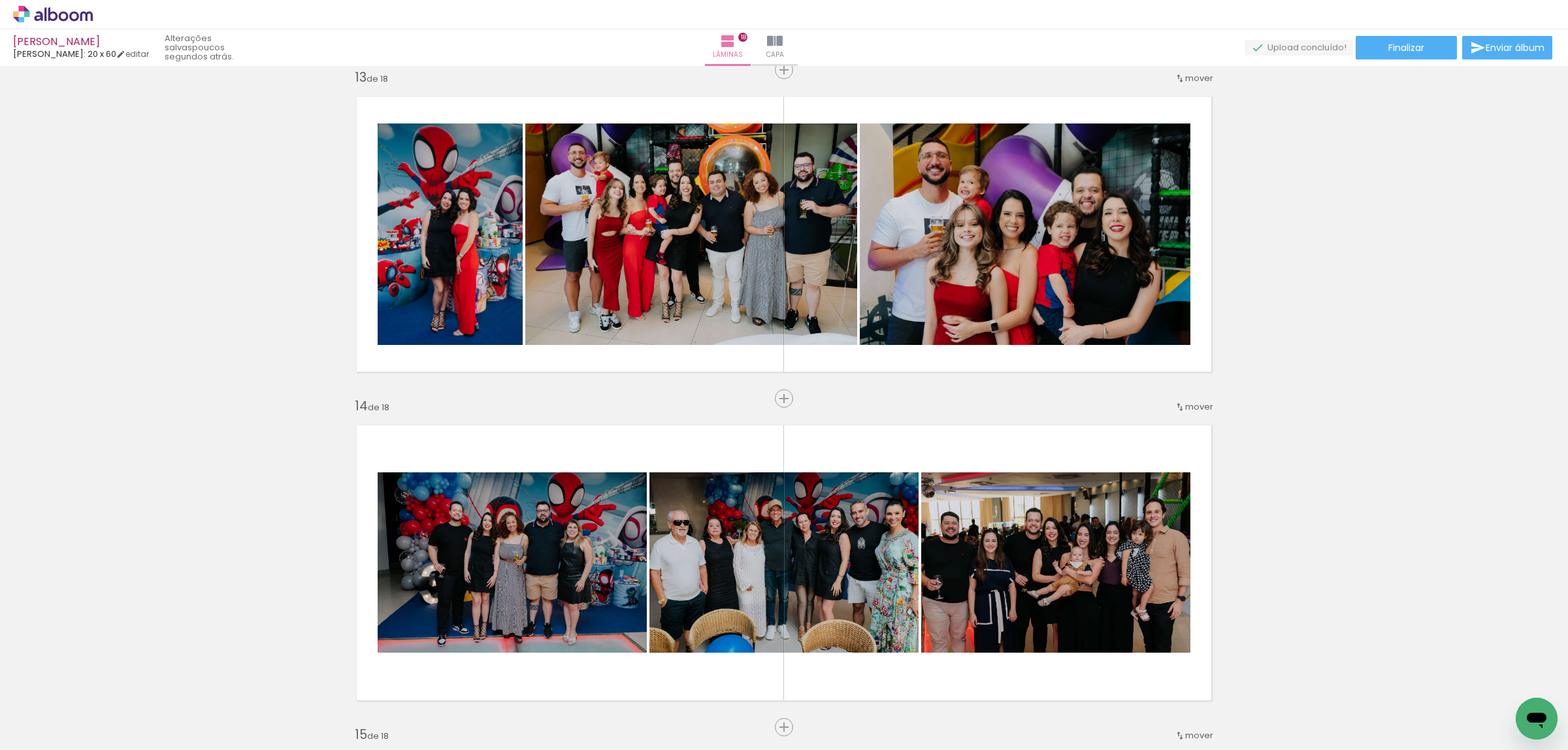
scroll to position [4532, 0]
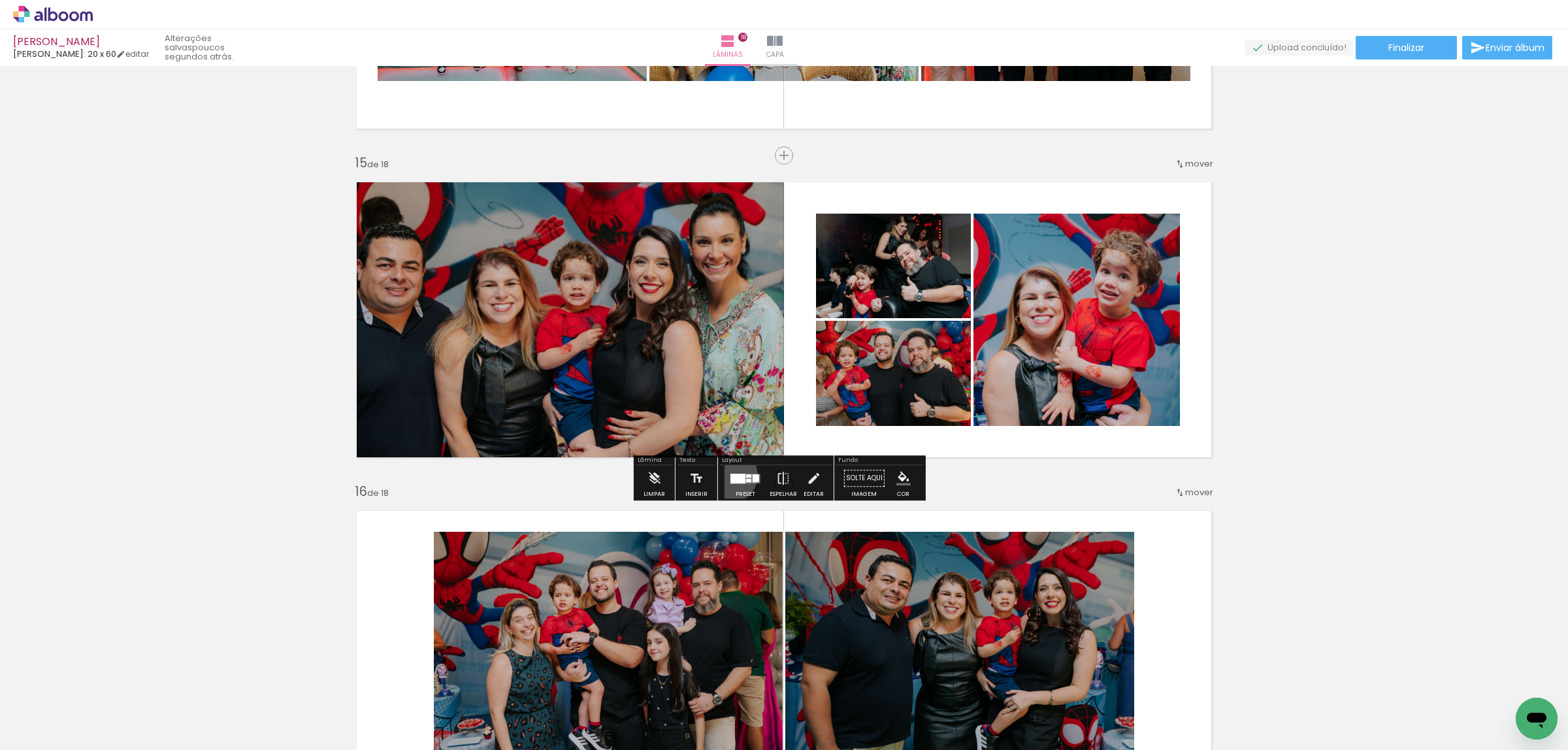
click at [728, 474] on div at bounding box center [745, 478] width 35 height 26
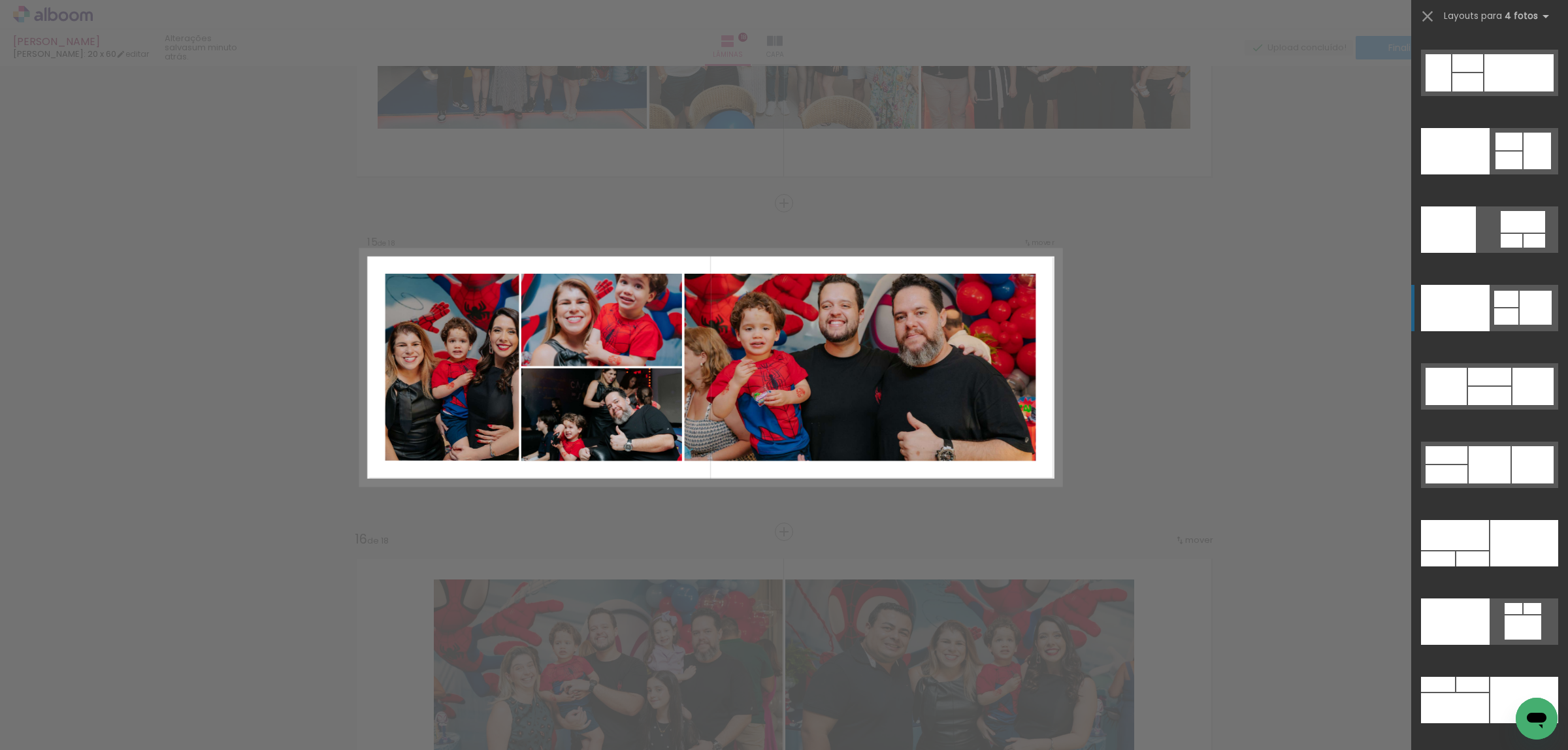
scroll to position [27111, 0]
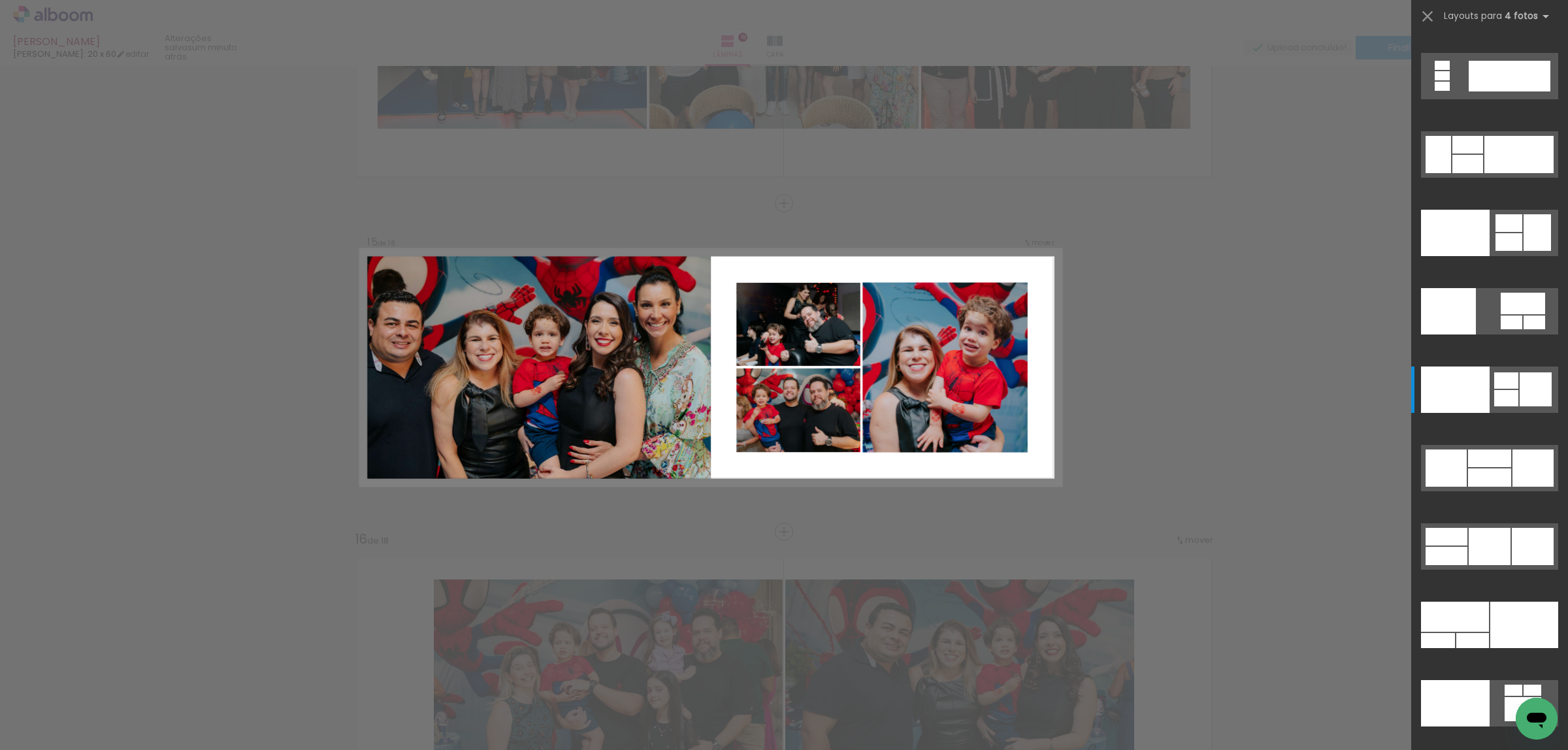
click at [1337, 28] on div at bounding box center [784, 33] width 1568 height 66
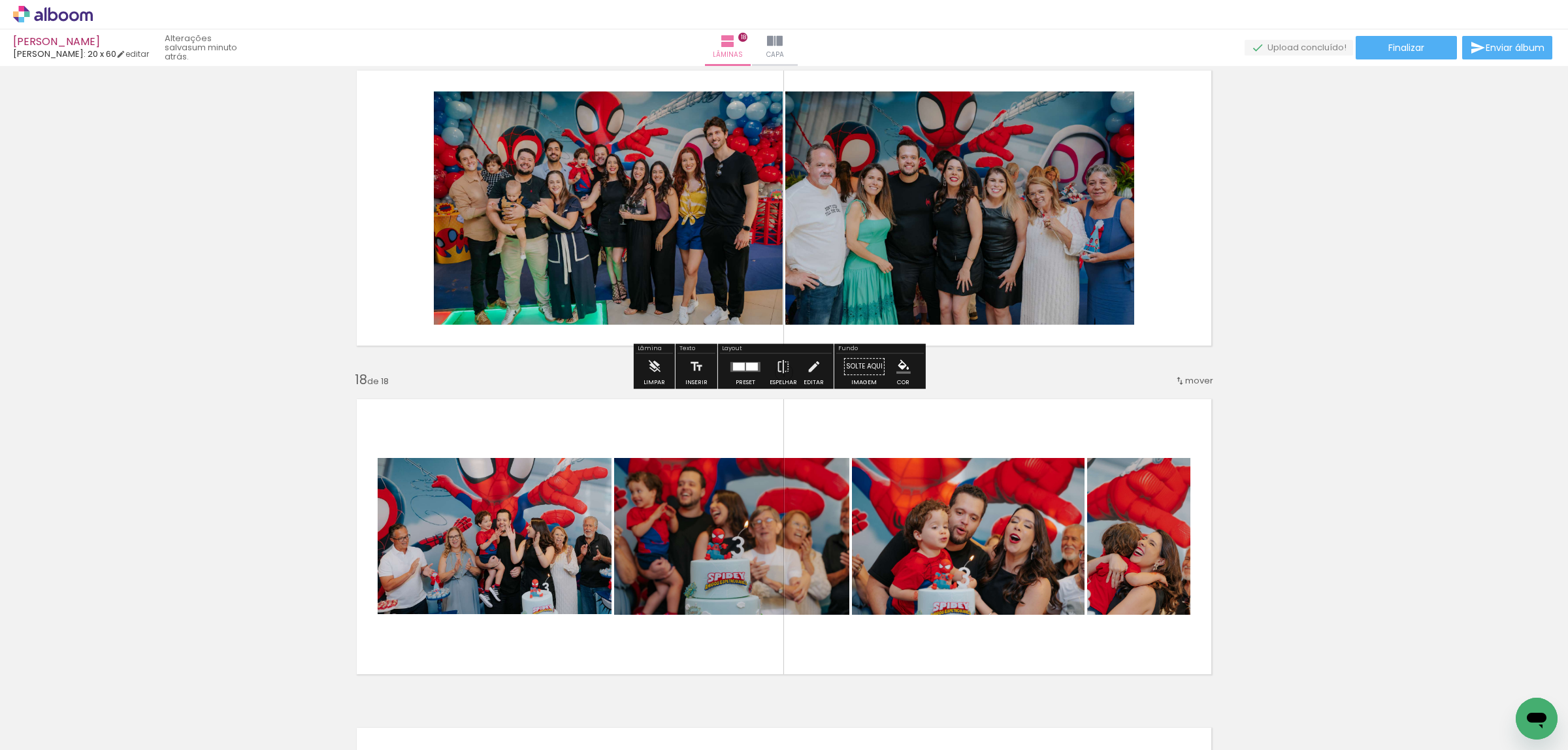
scroll to position [4893, 0]
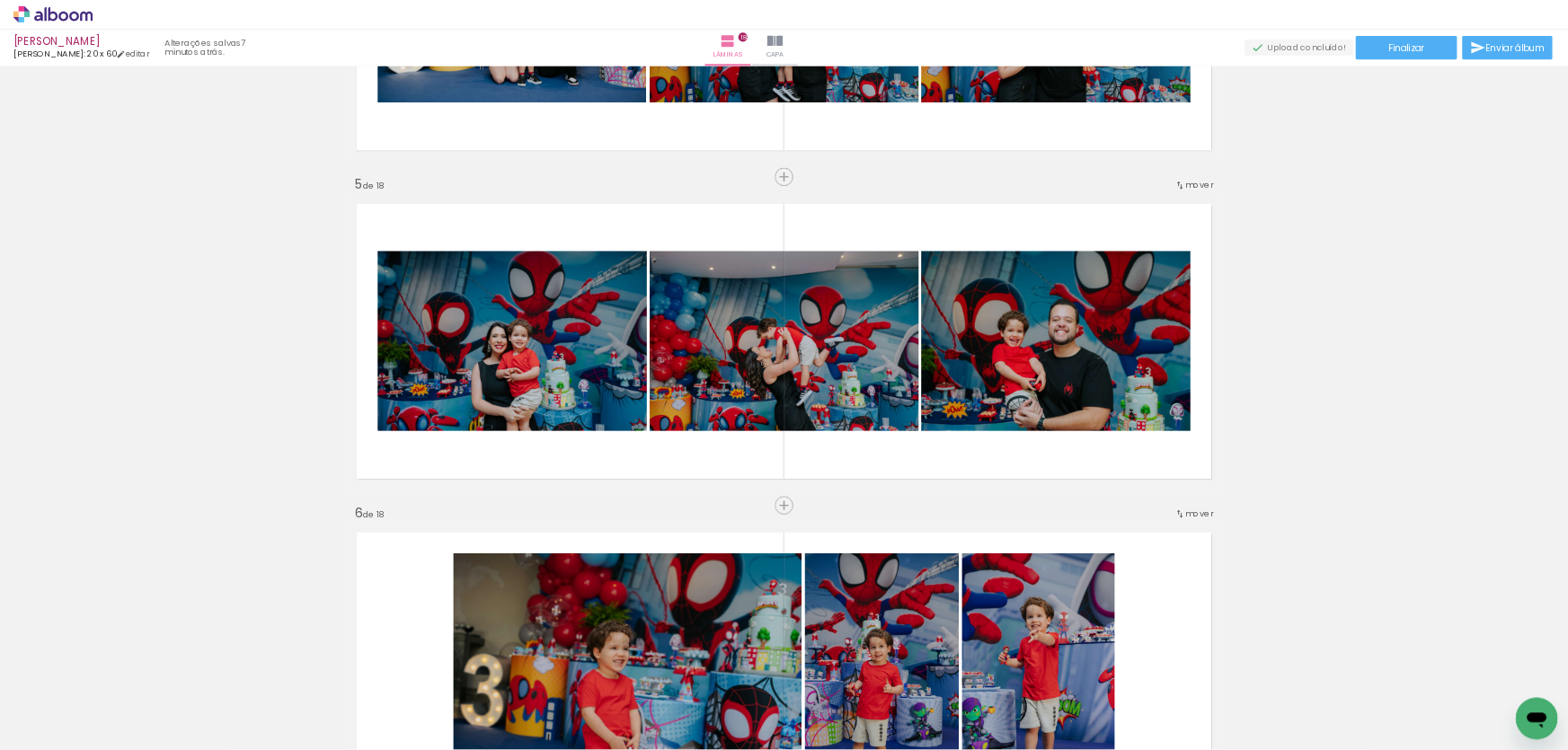
scroll to position [899, 0]
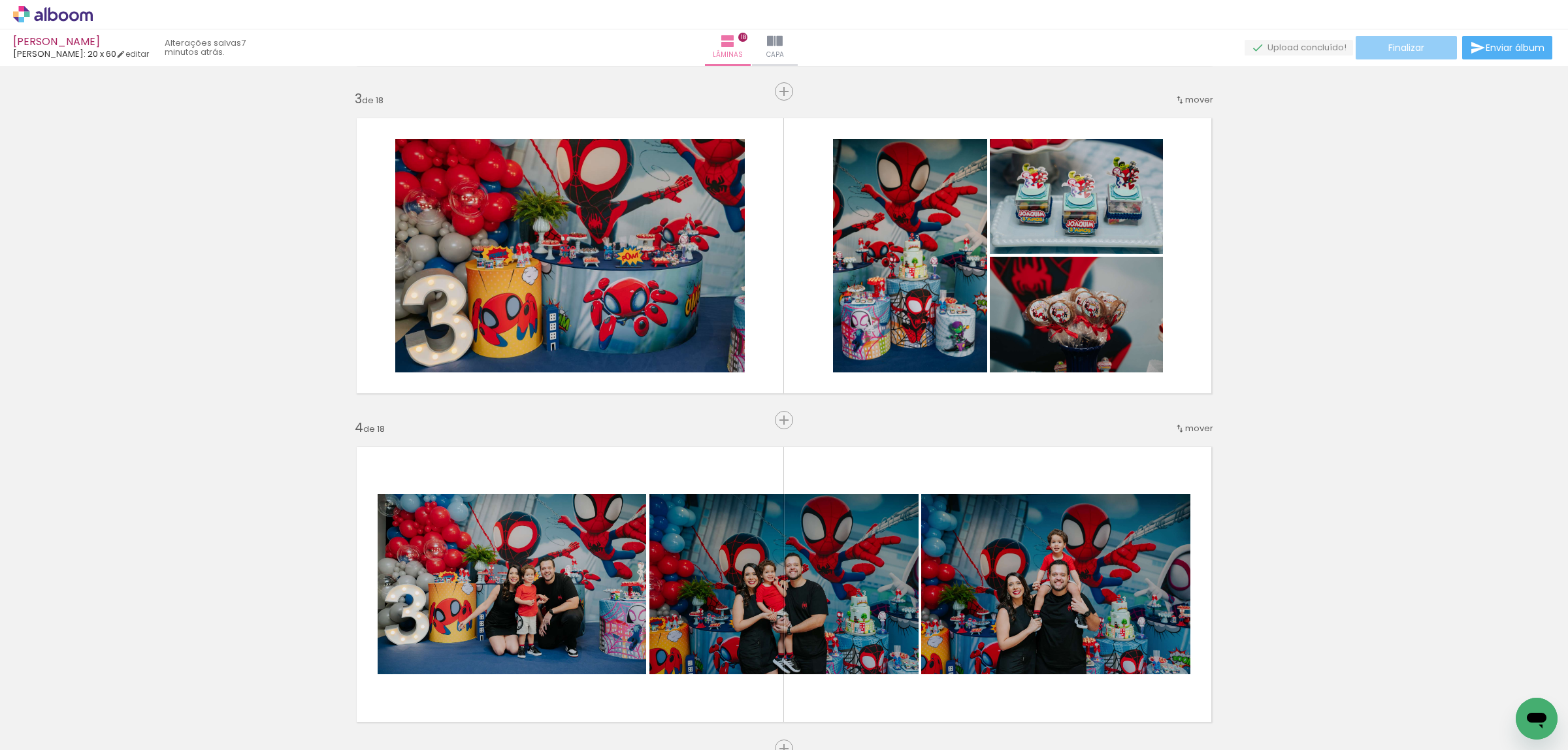
click at [1432, 39] on paper-button "Finalizar" at bounding box center [1406, 47] width 101 height 24
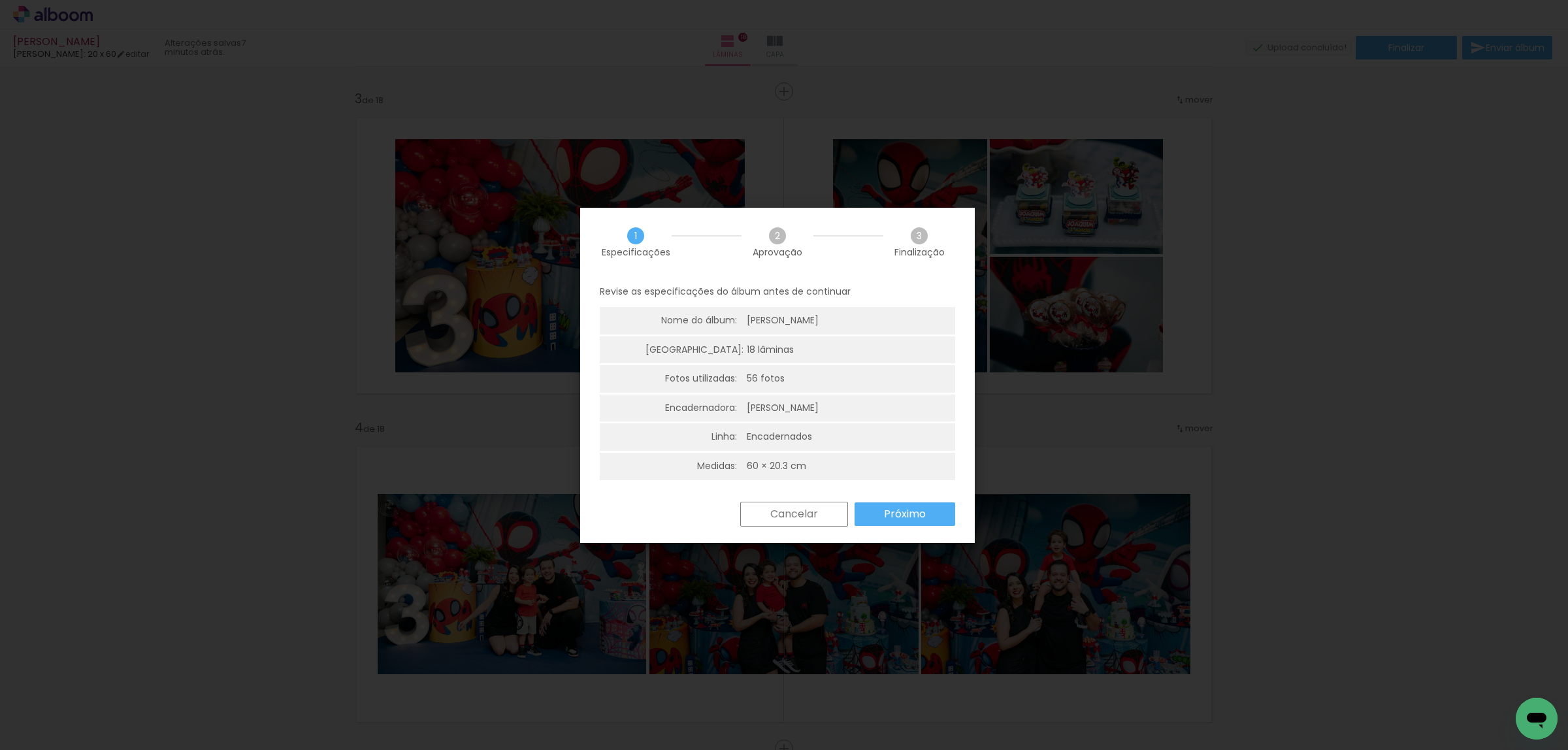
click at [933, 507] on paper-button "Próximo" at bounding box center [905, 514] width 101 height 24
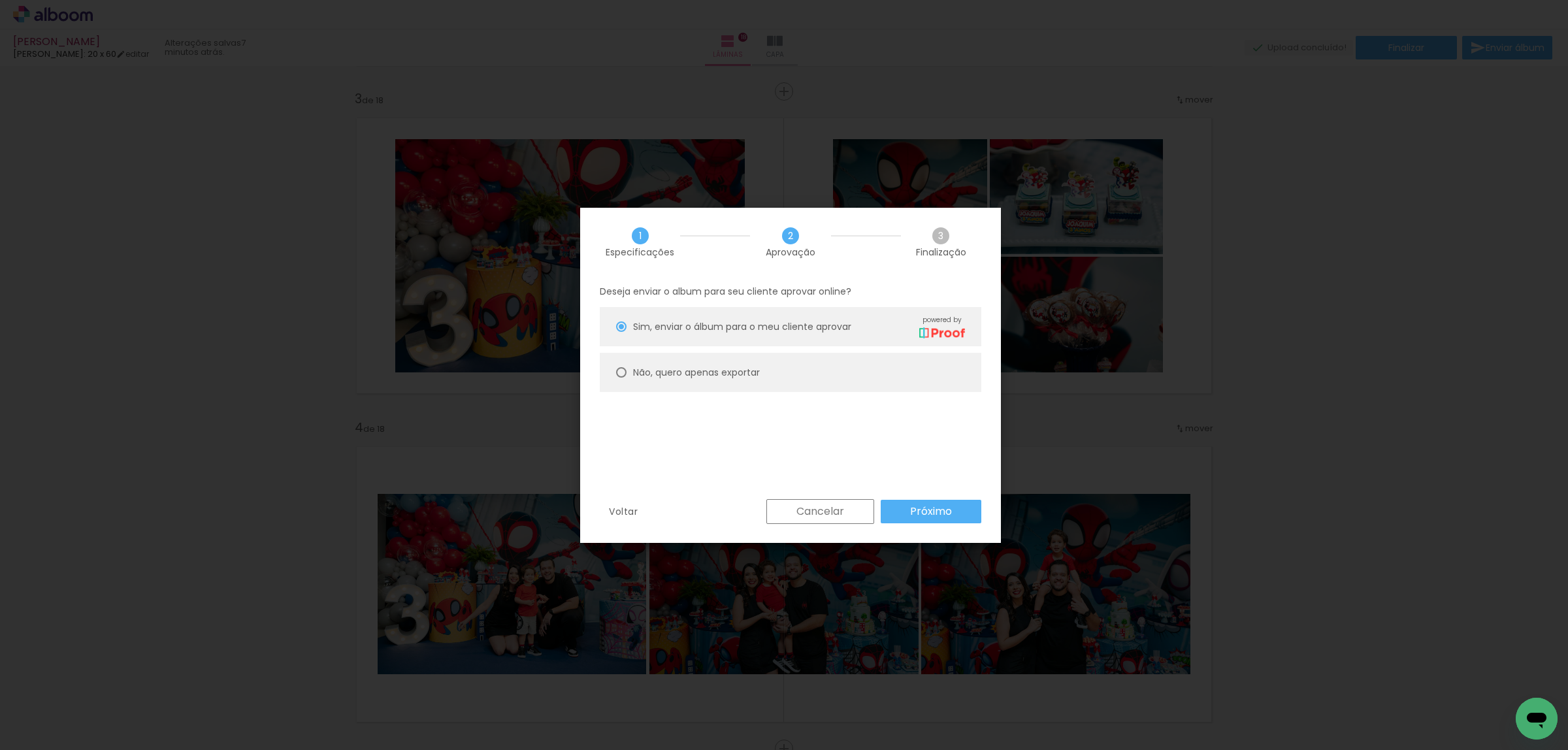
click at [0, 0] on slot "Não, quero apenas exportar" at bounding box center [0, 0] width 0 height 0
type paper-radio-button "on"
click at [0, 0] on slot "Próximo" at bounding box center [0, 0] width 0 height 0
type input "Alta, 300 DPI"
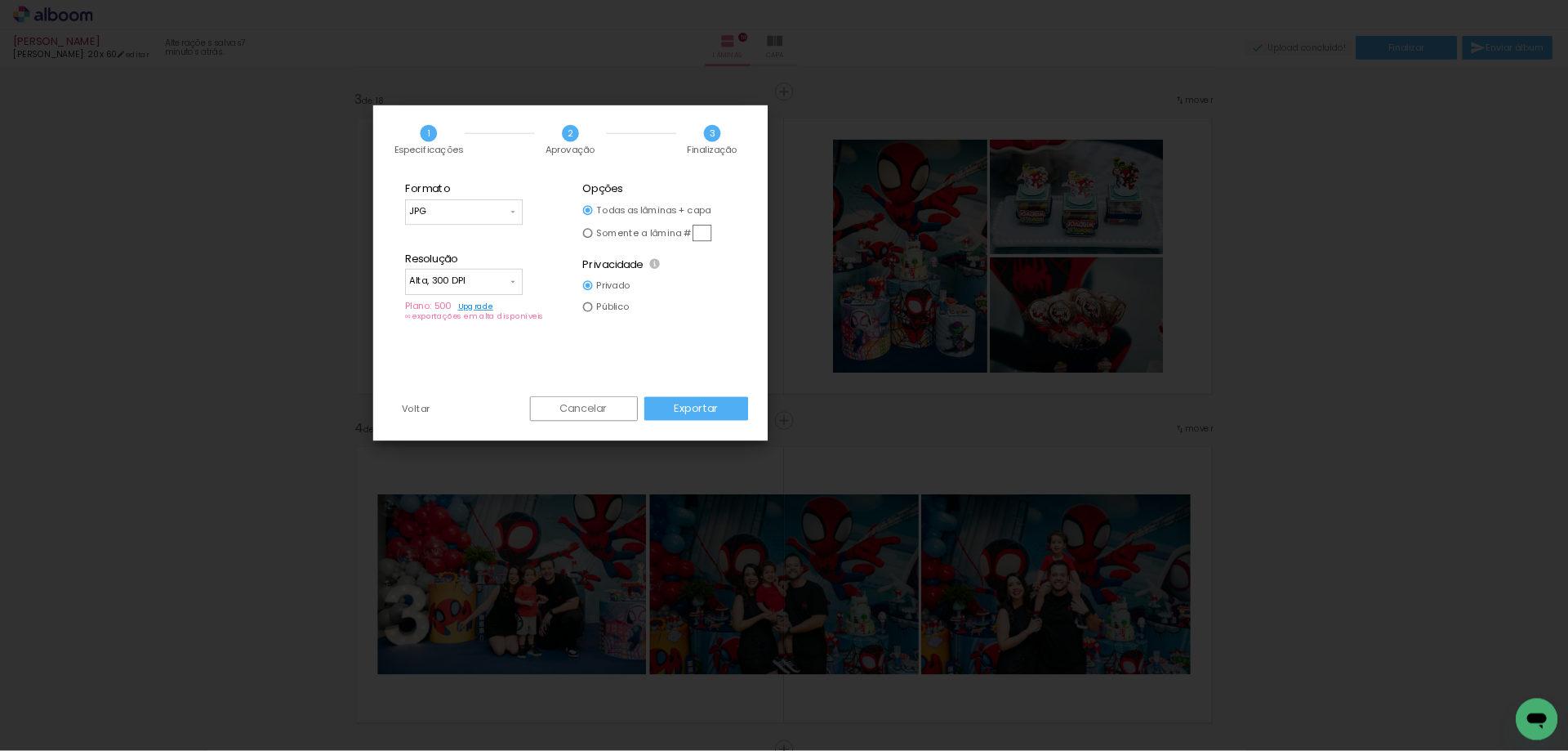
scroll to position [33896, 0]
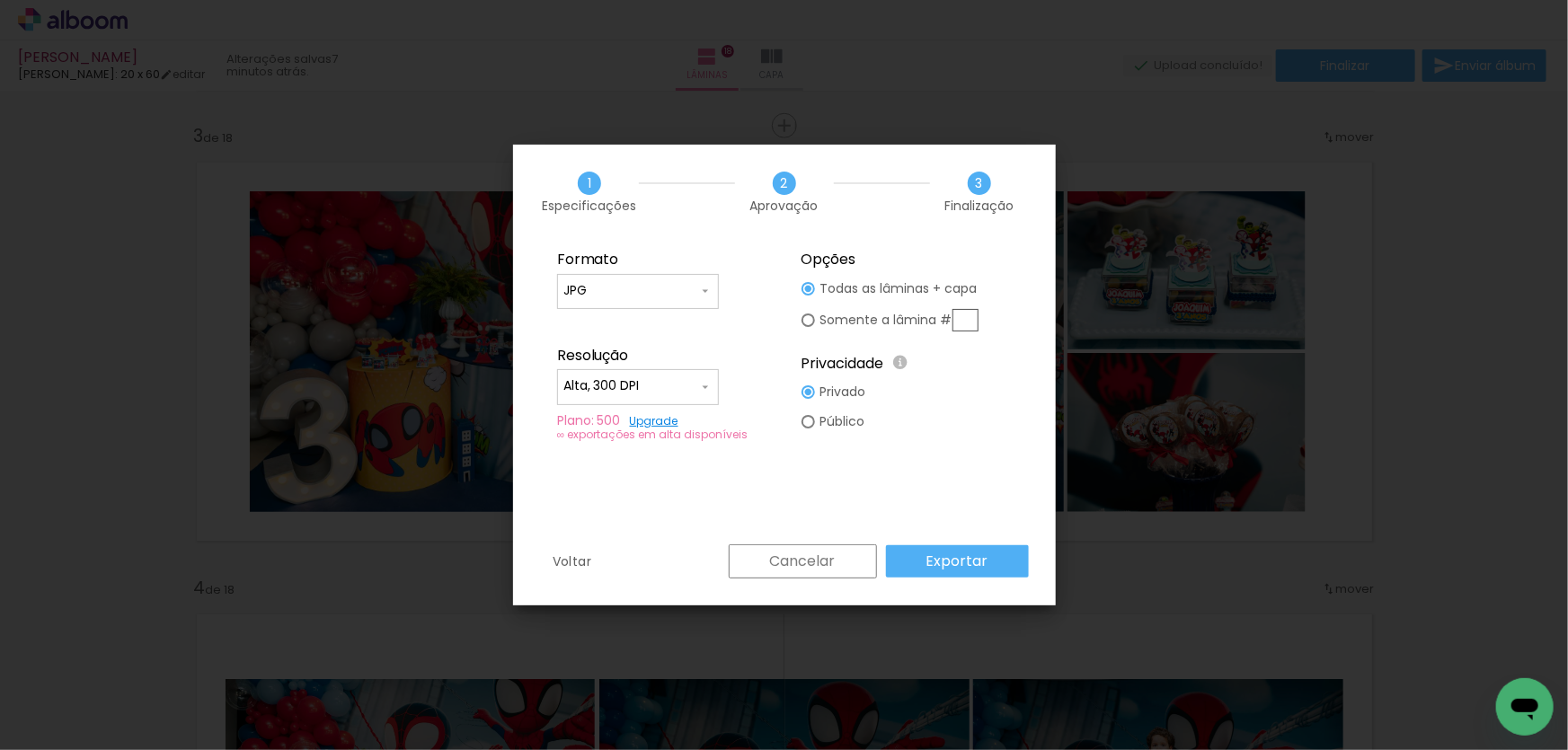
click at [0, 0] on slot "Exportar" at bounding box center [0, 0] width 0 height 0
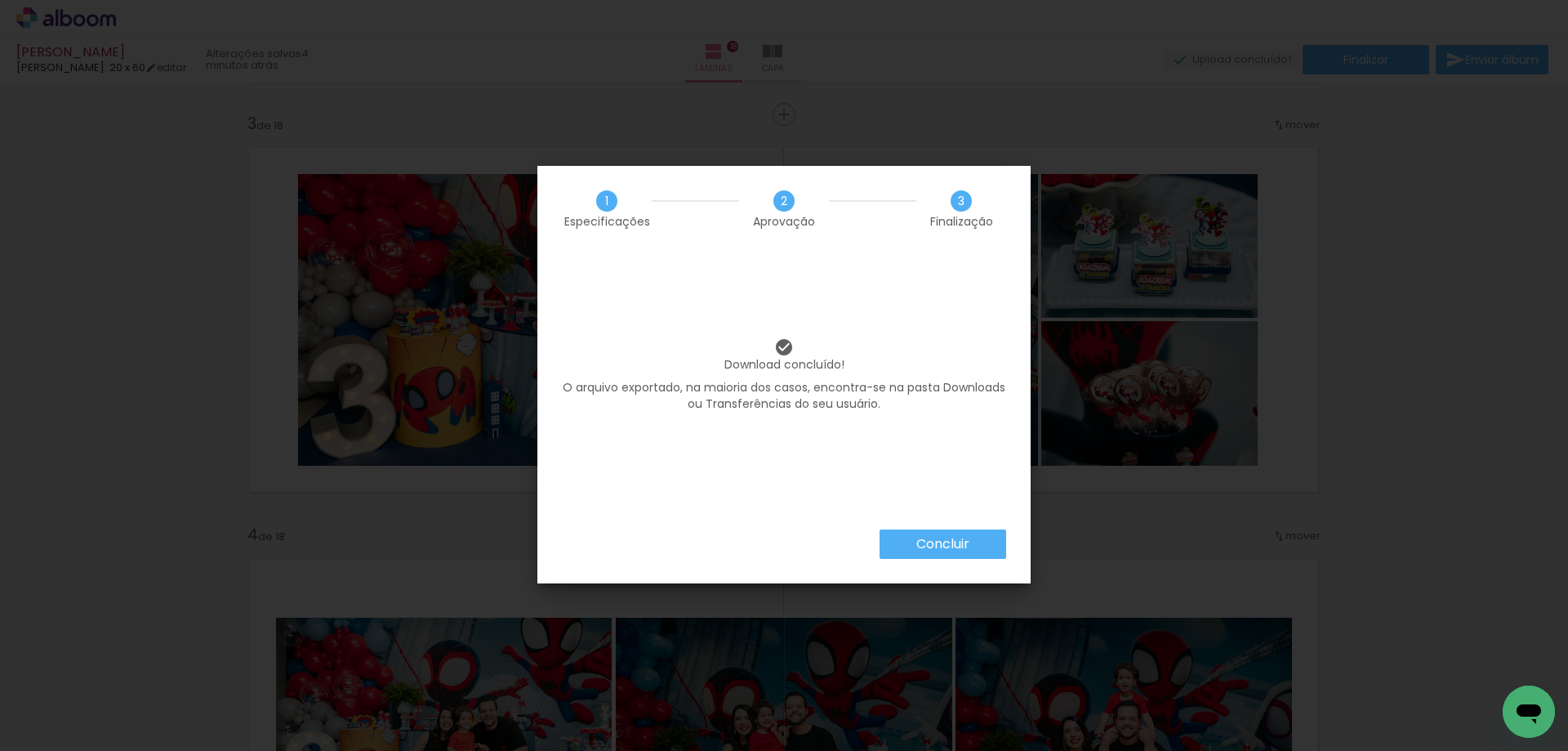
scroll to position [33896, 0]
